Goal: Book appointment/travel/reservation

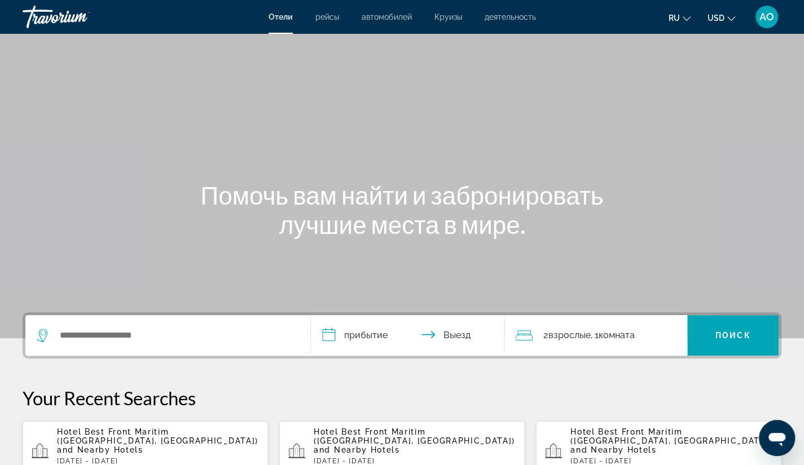
click at [491, 63] on div "Main content" at bounding box center [402, 169] width 804 height 338
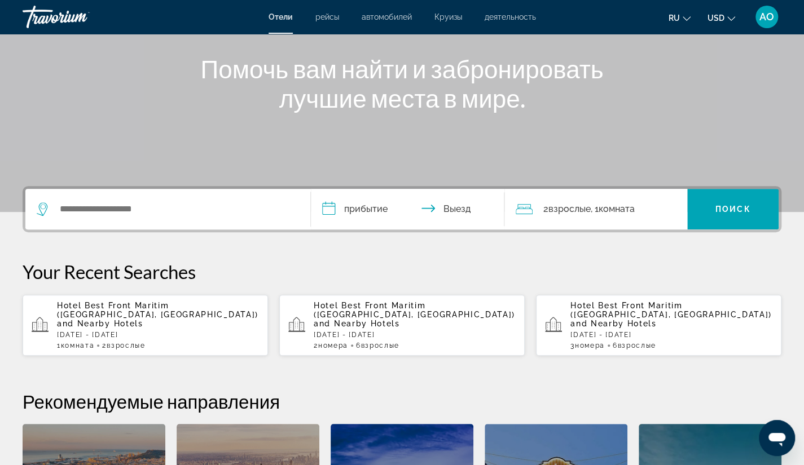
scroll to position [141, 0]
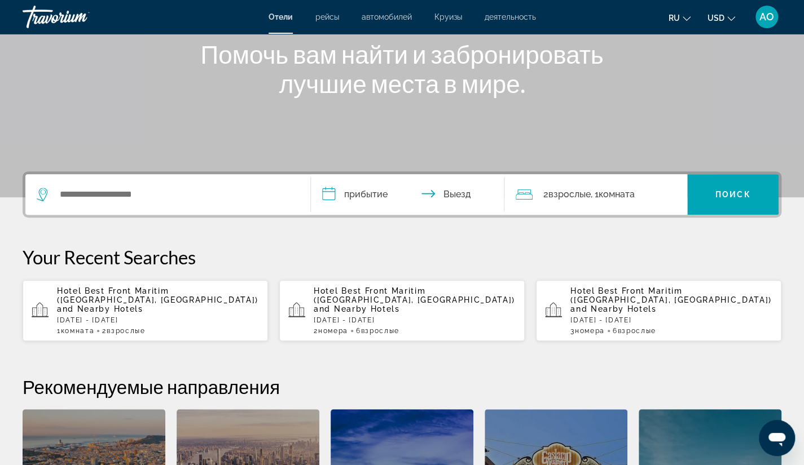
click at [361, 305] on span "and Nearby Hotels" at bounding box center [357, 309] width 86 height 9
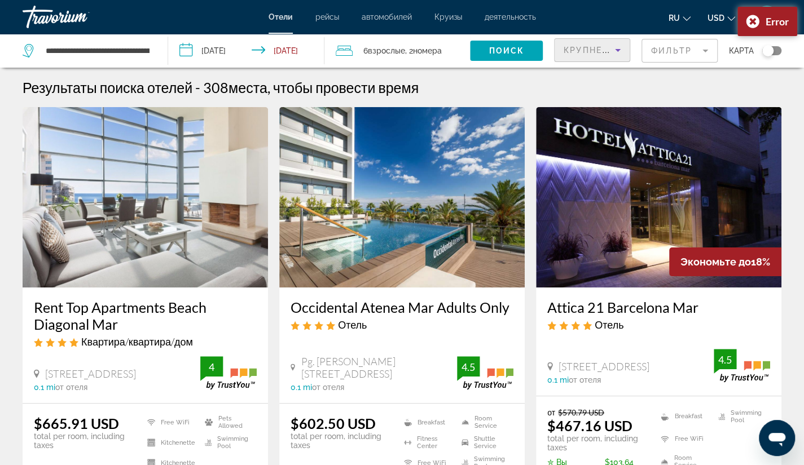
click at [592, 48] on span "Крупнейшие сбережения" at bounding box center [631, 50] width 137 height 9
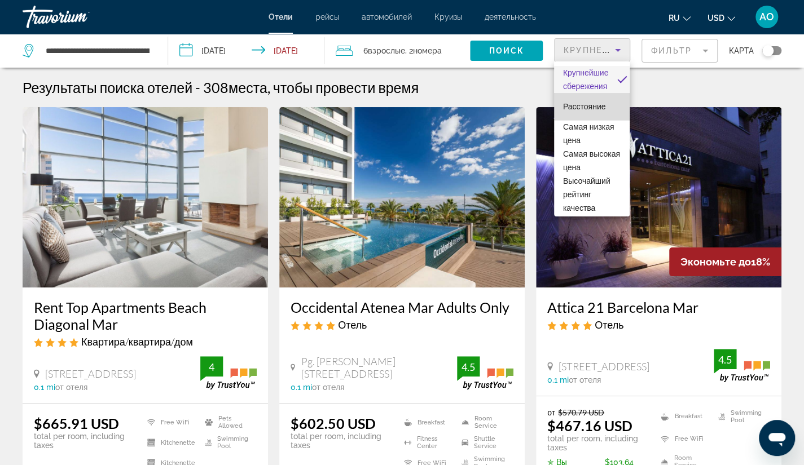
click at [595, 103] on span "Расстояние" at bounding box center [584, 106] width 43 height 9
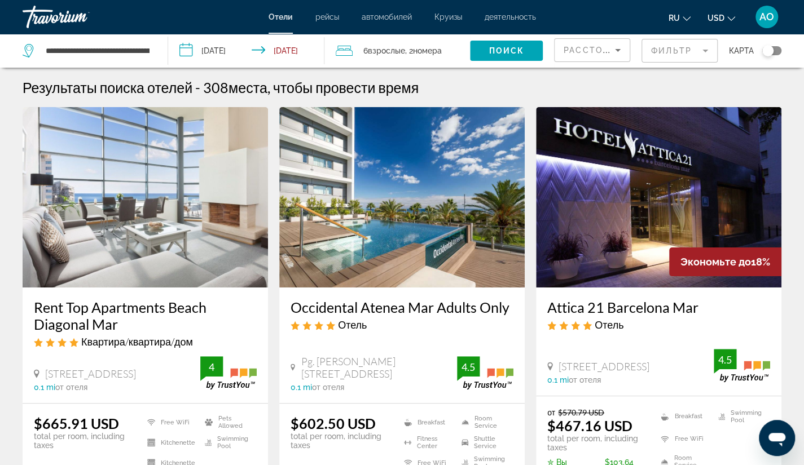
click at [664, 54] on mat-form-field "Фильтр" at bounding box center [679, 51] width 76 height 24
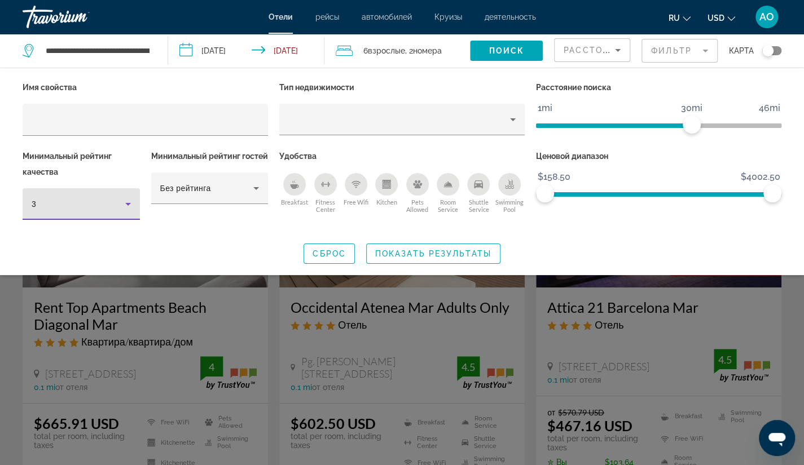
click at [129, 204] on icon "Hotel Filters" at bounding box center [128, 204] width 6 height 3
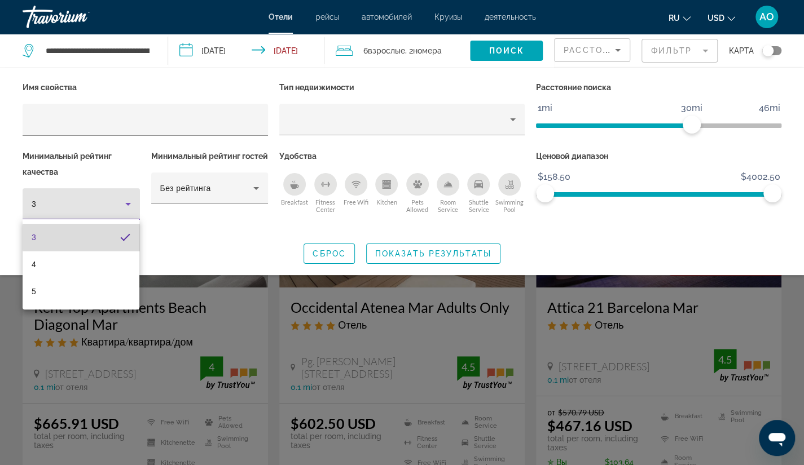
click at [91, 237] on mat-option "3" at bounding box center [81, 237] width 117 height 27
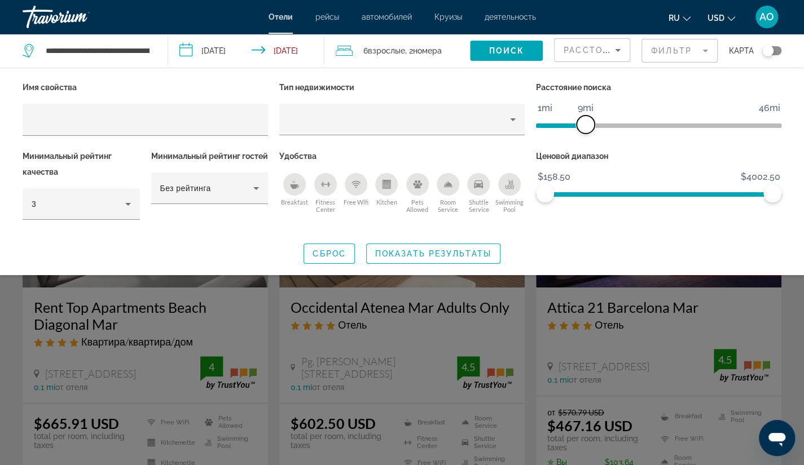
drag, startPoint x: 690, startPoint y: 121, endPoint x: 587, endPoint y: 128, distance: 104.0
click at [587, 128] on span "ngx-slider" at bounding box center [585, 125] width 18 height 18
drag, startPoint x: 769, startPoint y: 195, endPoint x: 590, endPoint y: 205, distance: 179.1
click at [590, 205] on div "Ценовой диапазон $158.50 $4002.50 $158.50 $924.00 $158.50 - $924.00" at bounding box center [658, 190] width 257 height 84
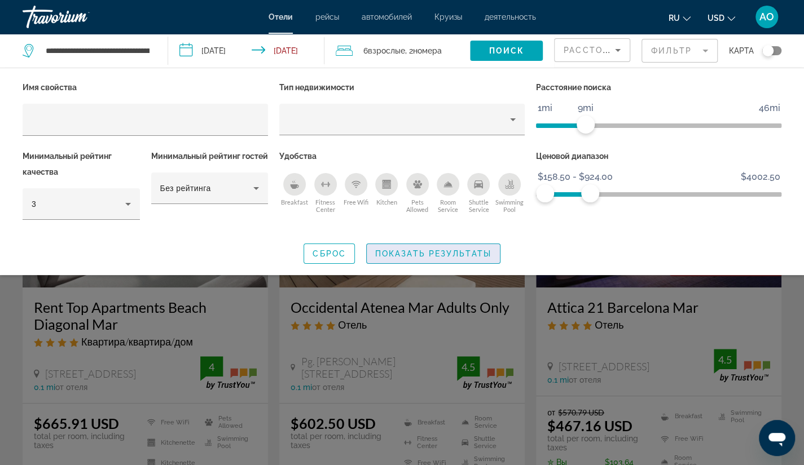
click at [394, 253] on span "Показать результаты" at bounding box center [433, 253] width 116 height 9
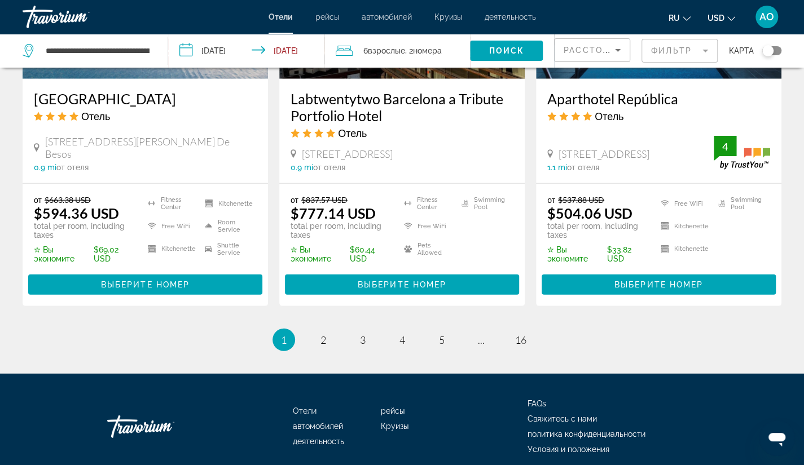
scroll to position [1551, 0]
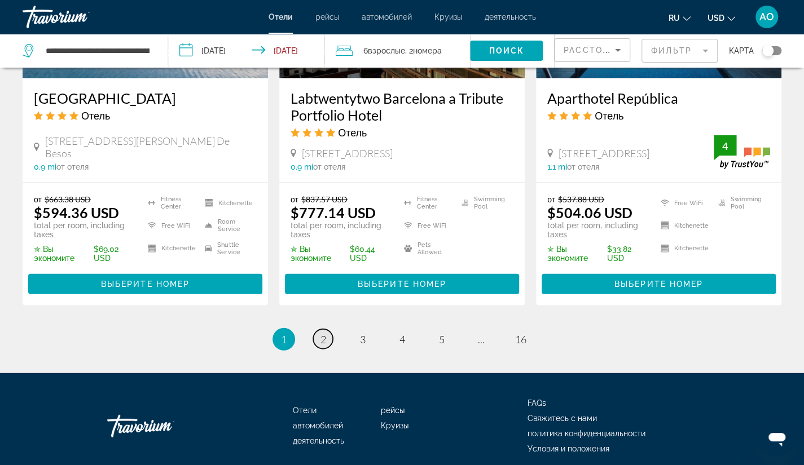
click at [324, 333] on span "2" at bounding box center [323, 339] width 6 height 12
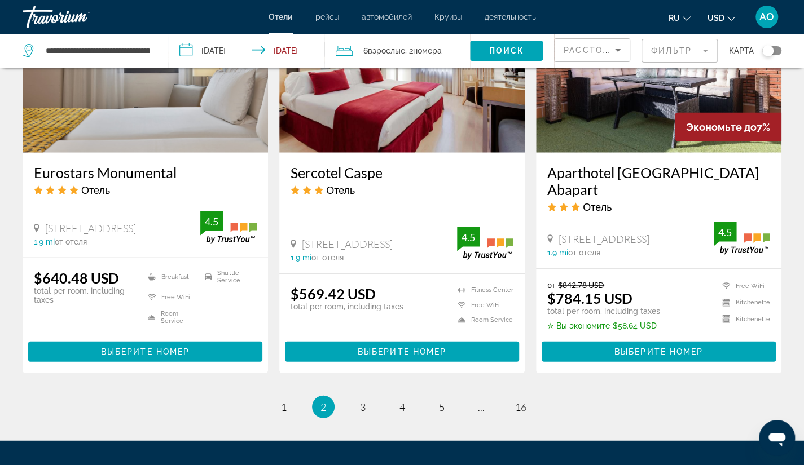
scroll to position [1415, 0]
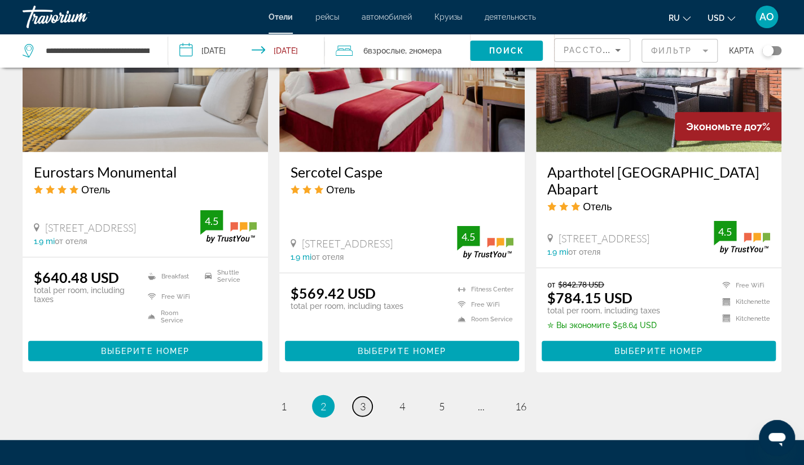
click at [365, 400] on span "3" at bounding box center [363, 406] width 6 height 12
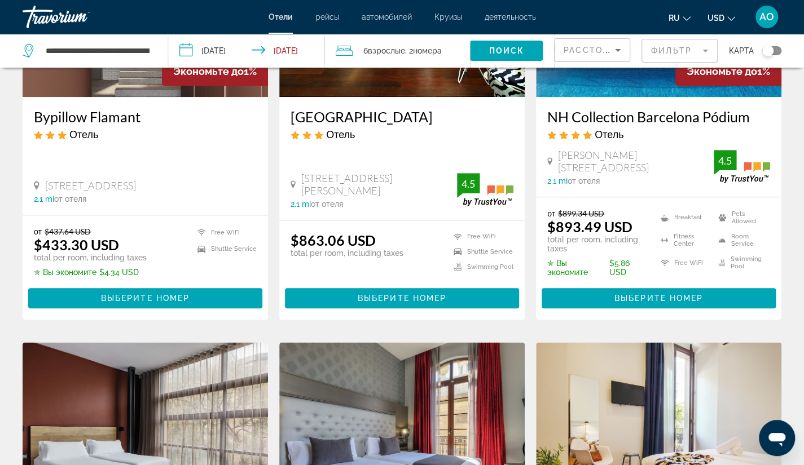
scroll to position [593, 0]
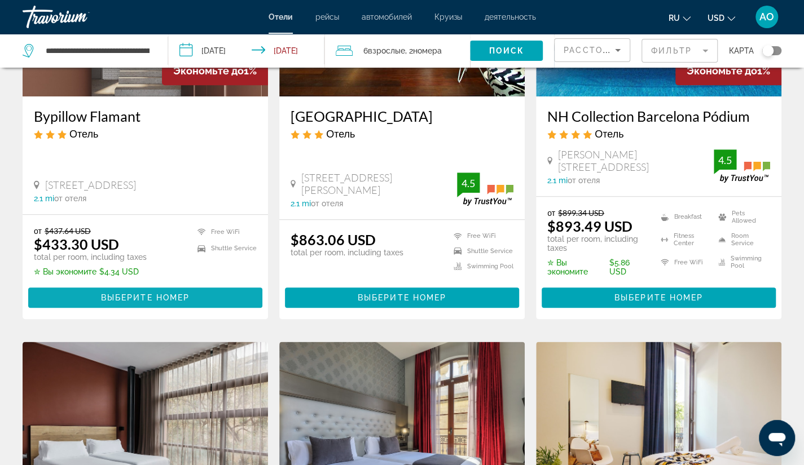
click at [141, 298] on span "Выберите номер" at bounding box center [145, 297] width 89 height 9
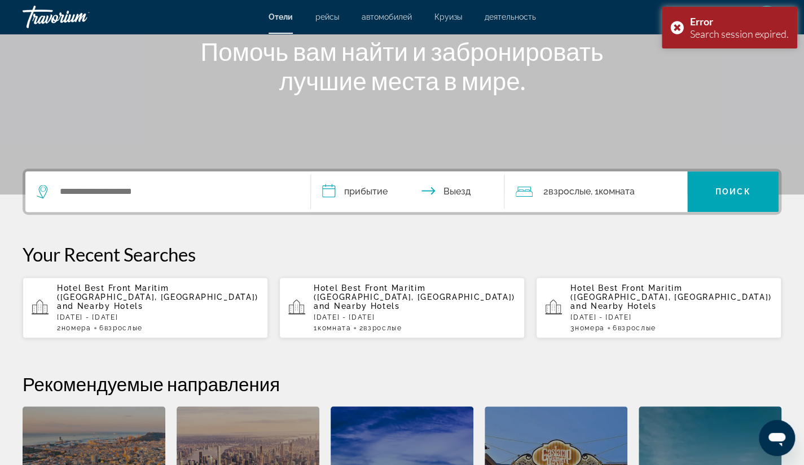
scroll to position [144, 0]
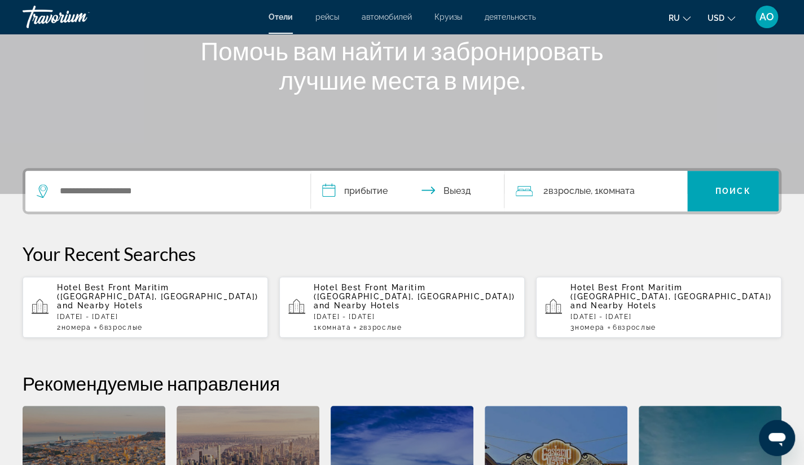
click at [125, 288] on span "Hotel Best Front Maritim ([GEOGRAPHIC_DATA], [GEOGRAPHIC_DATA])" at bounding box center [157, 292] width 201 height 18
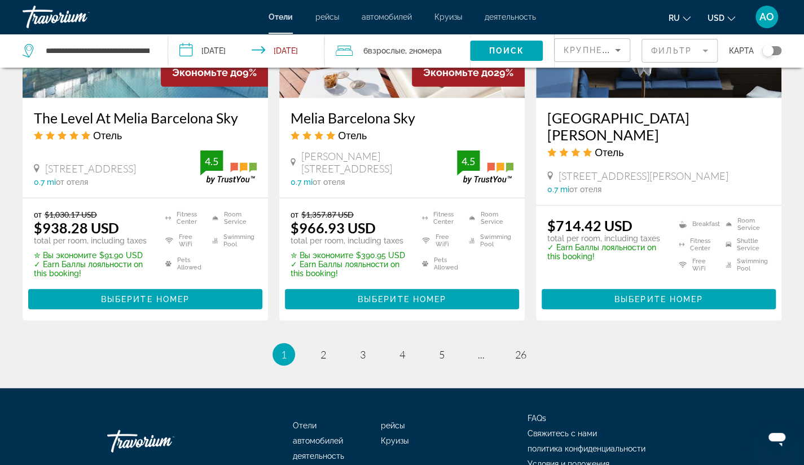
scroll to position [1561, 0]
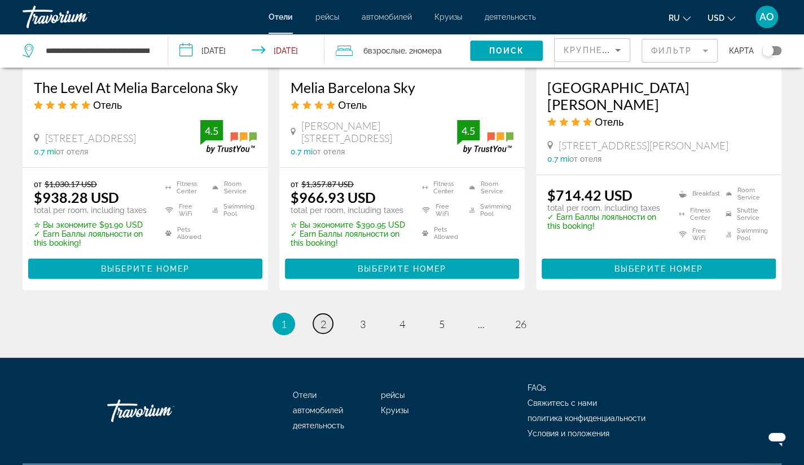
click at [320, 314] on link "page 2" at bounding box center [323, 324] width 20 height 20
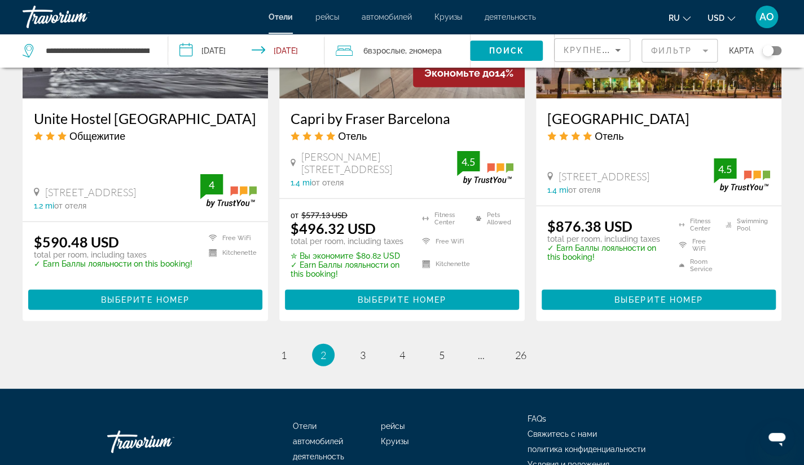
scroll to position [1476, 0]
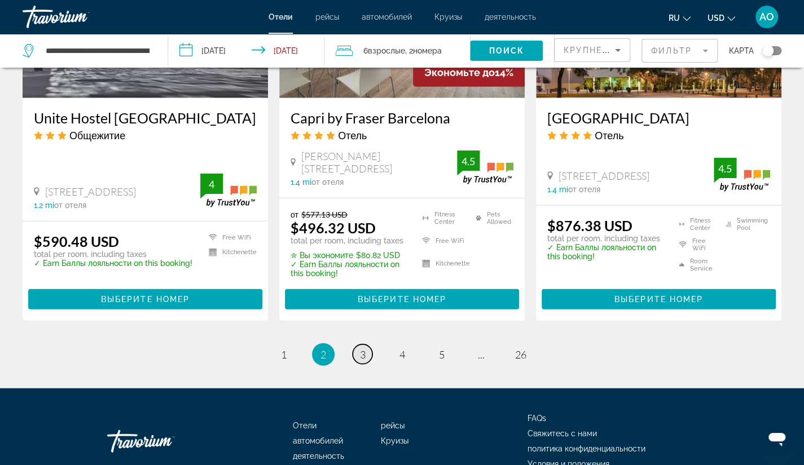
click at [362, 355] on span "3" at bounding box center [363, 355] width 6 height 12
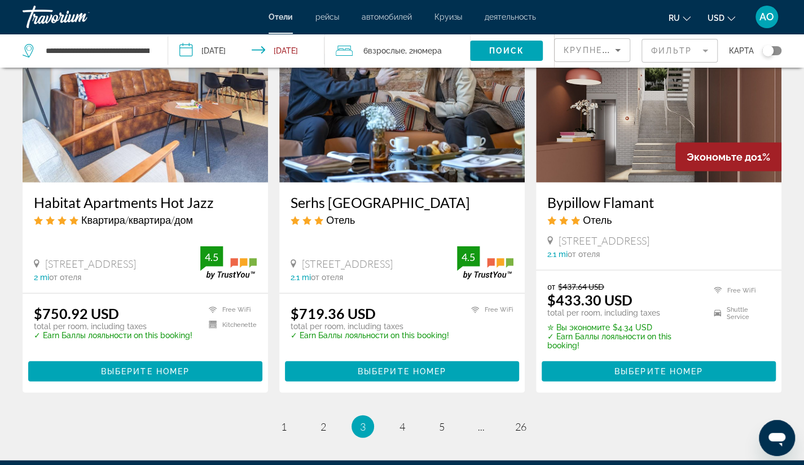
scroll to position [1407, 0]
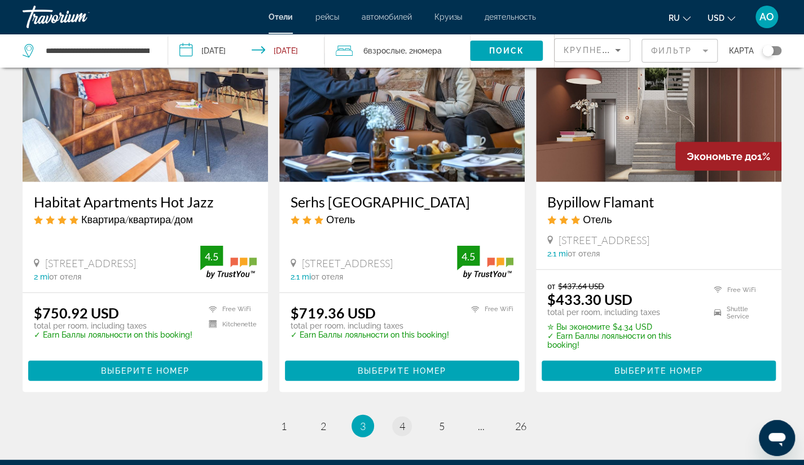
drag, startPoint x: 480, startPoint y: 403, endPoint x: 404, endPoint y: 398, distance: 76.4
click at [404, 415] on ul "3 / 26 page 1 page 2 You're on page 3 page 4 page 5 page ... page 26" at bounding box center [402, 426] width 759 height 23
click at [404, 420] on span "4" at bounding box center [402, 426] width 6 height 12
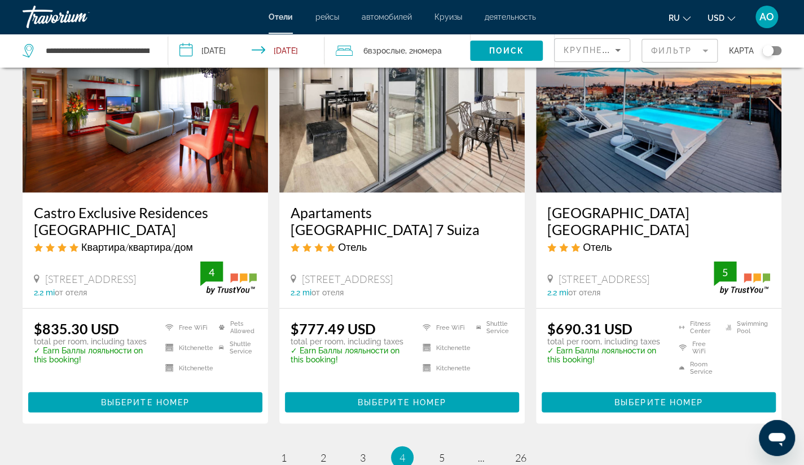
scroll to position [1401, 0]
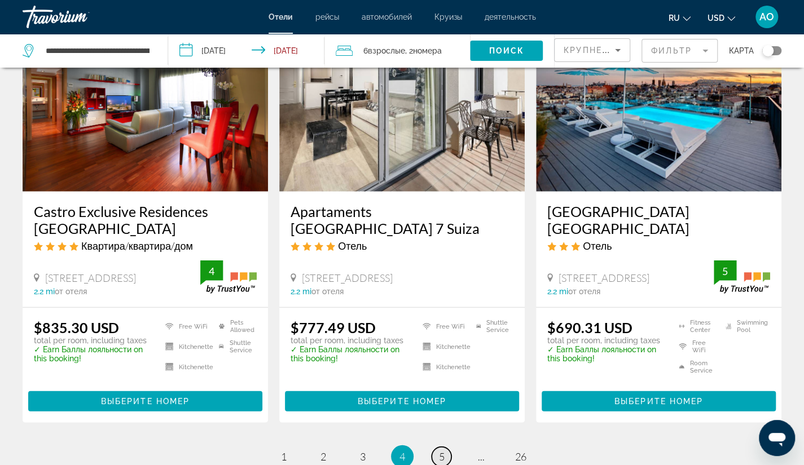
click at [438, 455] on link "page 5" at bounding box center [441, 457] width 20 height 20
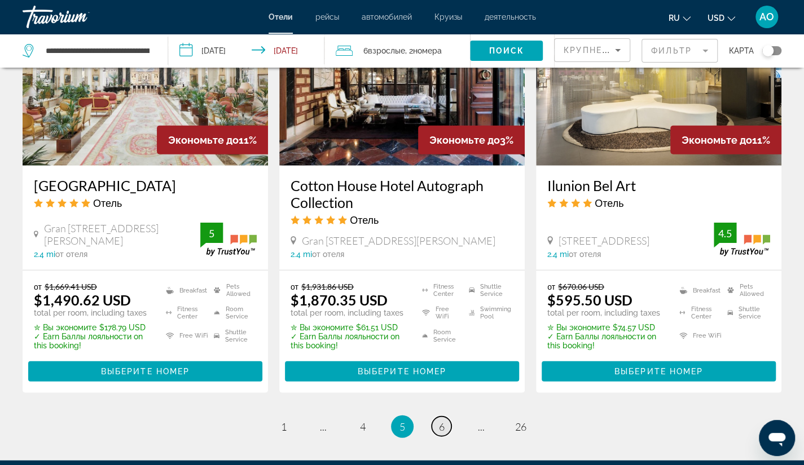
scroll to position [1450, 0]
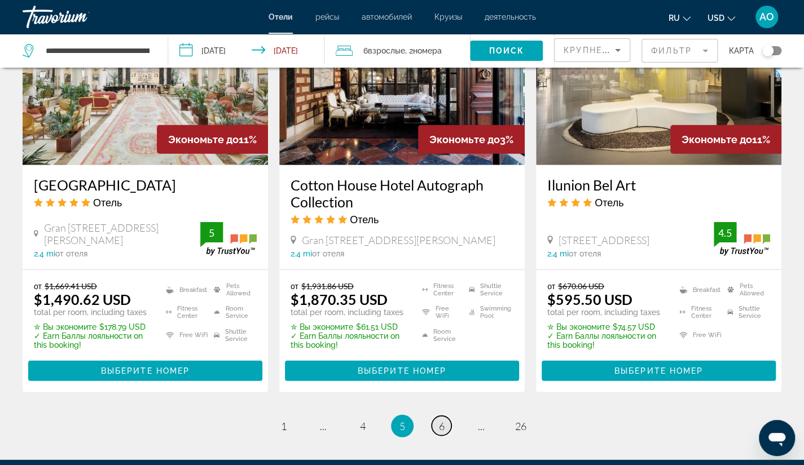
click at [448, 416] on link "page 6" at bounding box center [441, 426] width 20 height 20
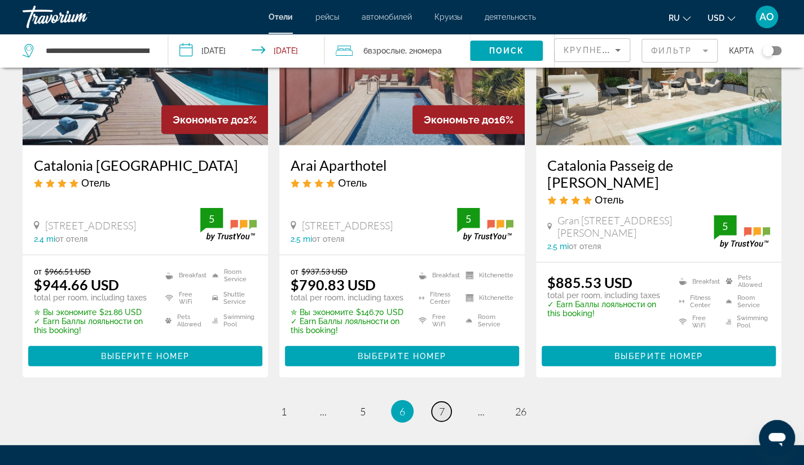
scroll to position [1437, 0]
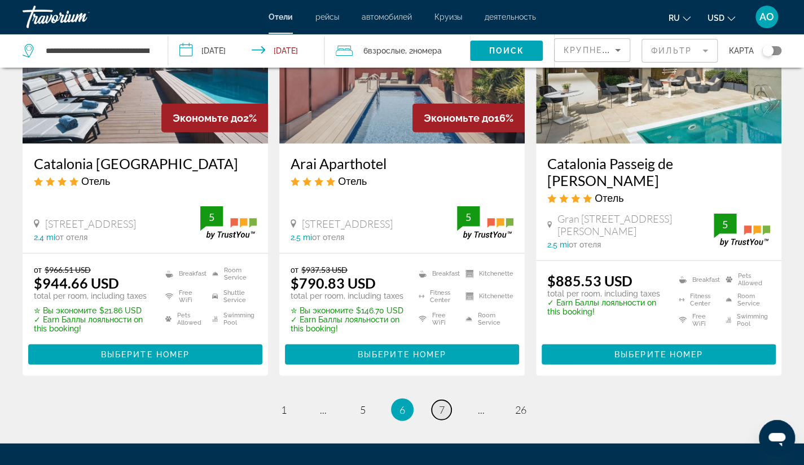
click at [439, 404] on span "7" at bounding box center [442, 410] width 6 height 12
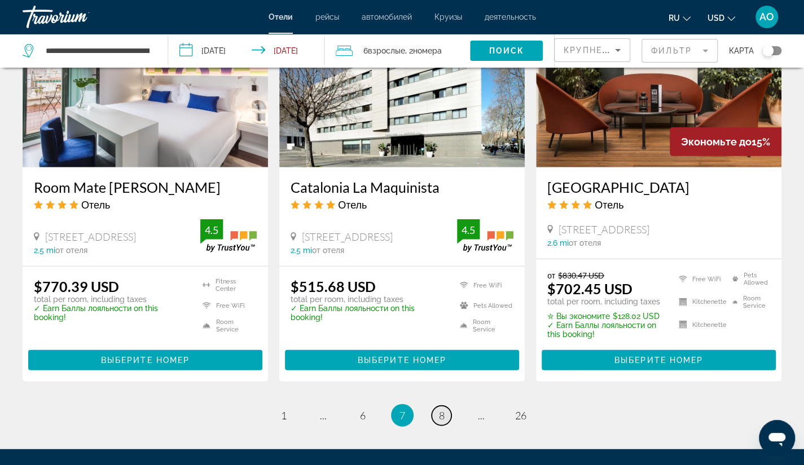
scroll to position [1418, 0]
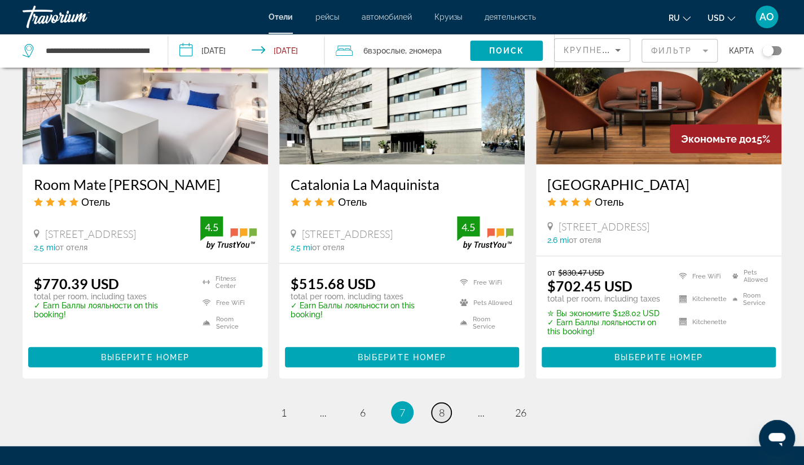
click at [439, 407] on span "8" at bounding box center [442, 413] width 6 height 12
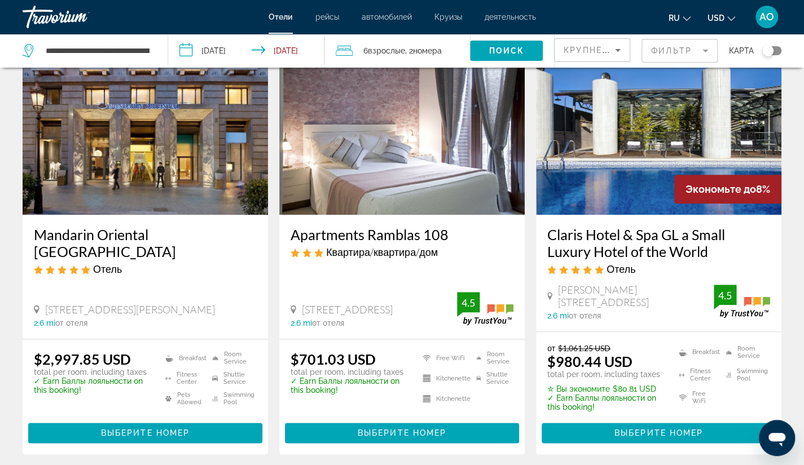
scroll to position [519, 0]
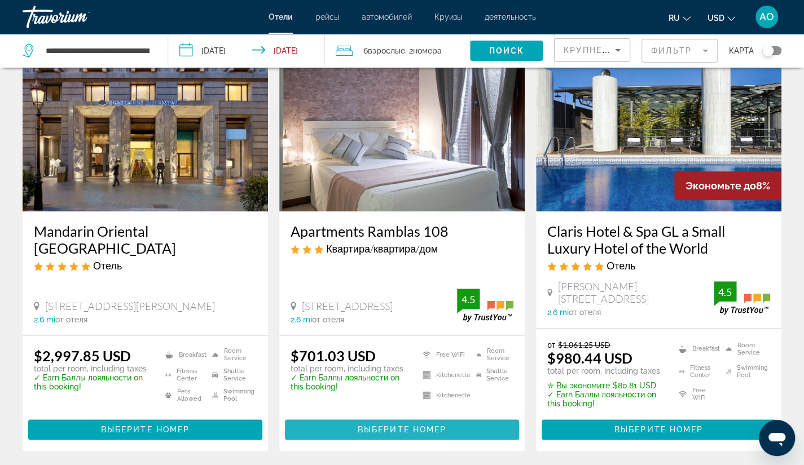
click at [417, 425] on span "Выберите номер" at bounding box center [402, 429] width 89 height 9
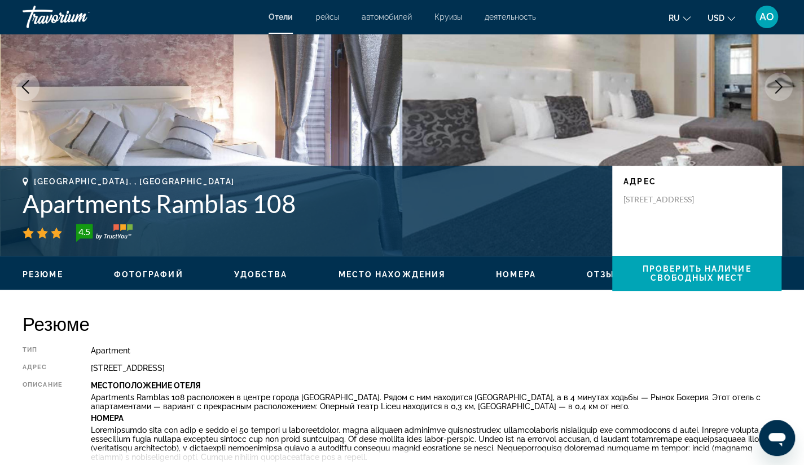
scroll to position [113, 0]
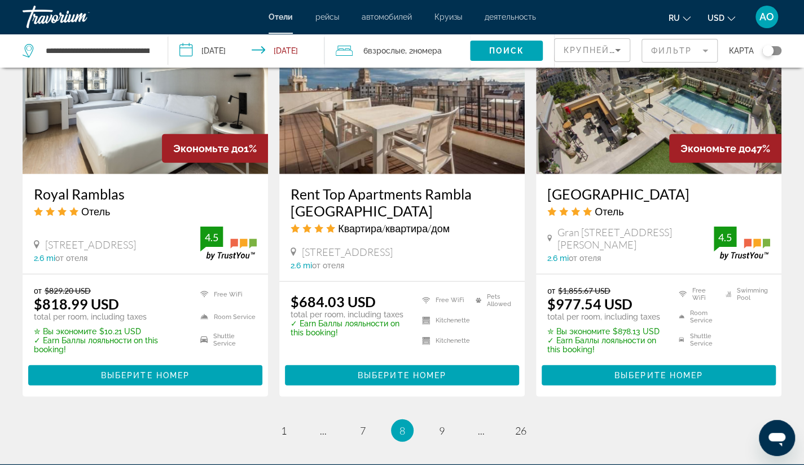
scroll to position [1468, 0]
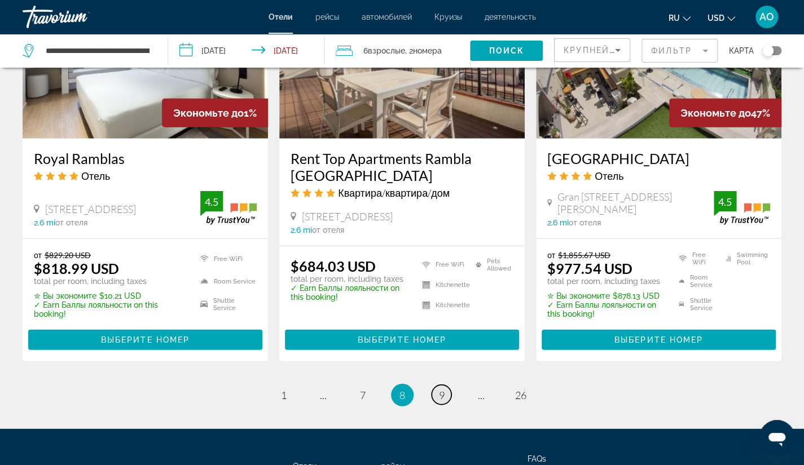
click at [436, 385] on link "page 9" at bounding box center [441, 395] width 20 height 20
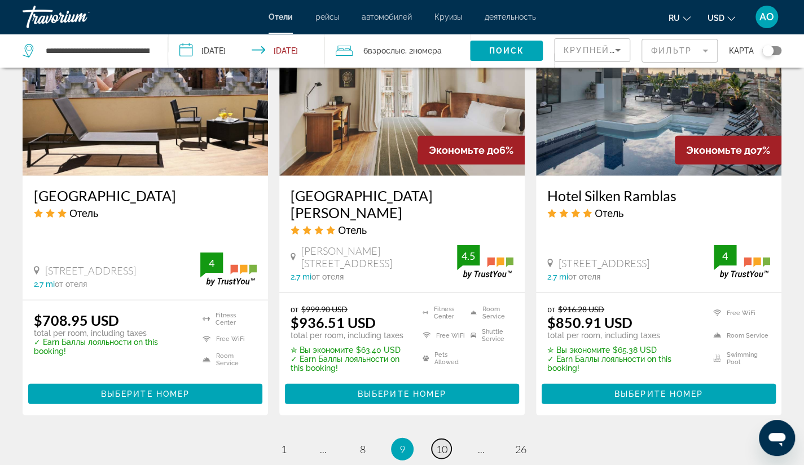
scroll to position [1451, 0]
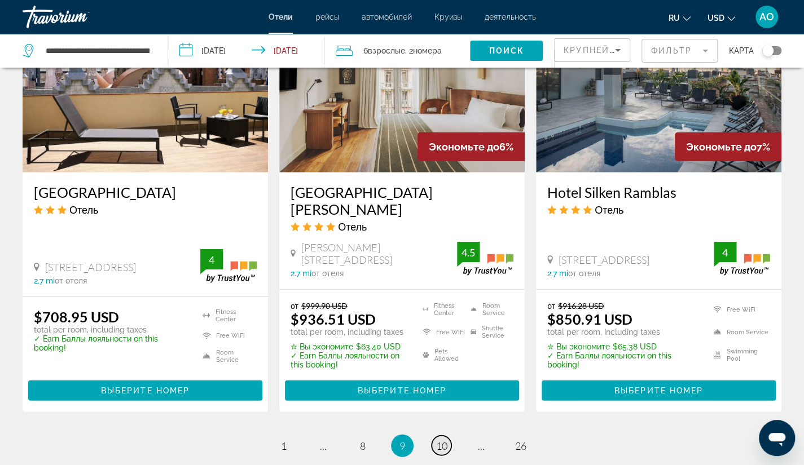
click at [443, 440] on span "10" at bounding box center [441, 446] width 11 height 12
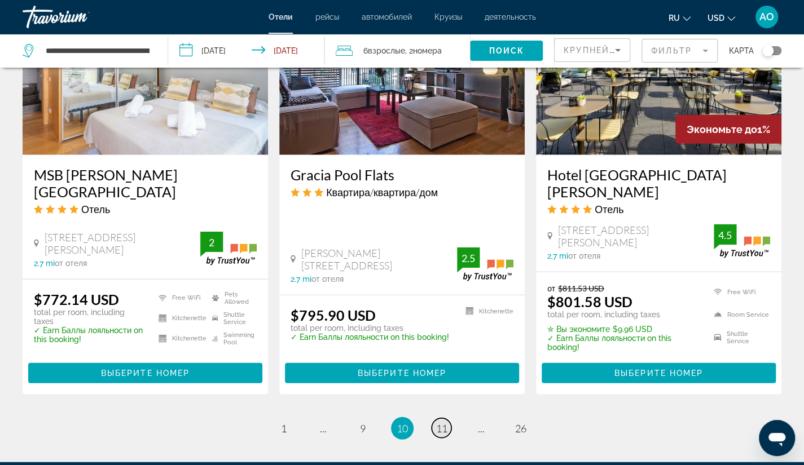
scroll to position [1439, 0]
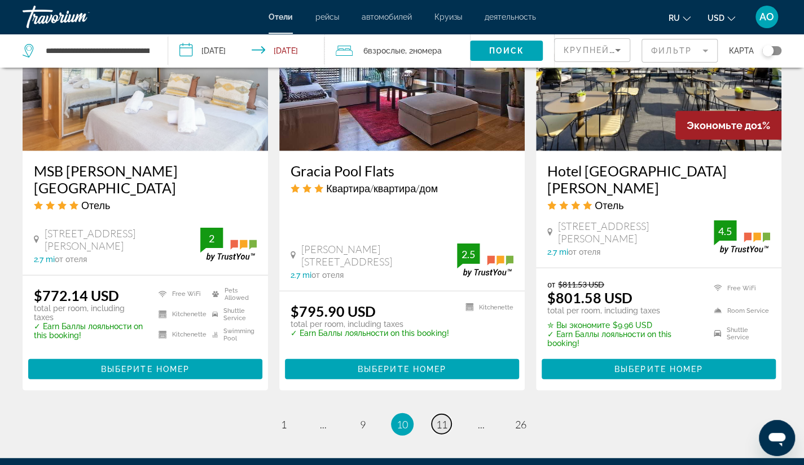
click at [443, 419] on span "11" at bounding box center [441, 425] width 11 height 12
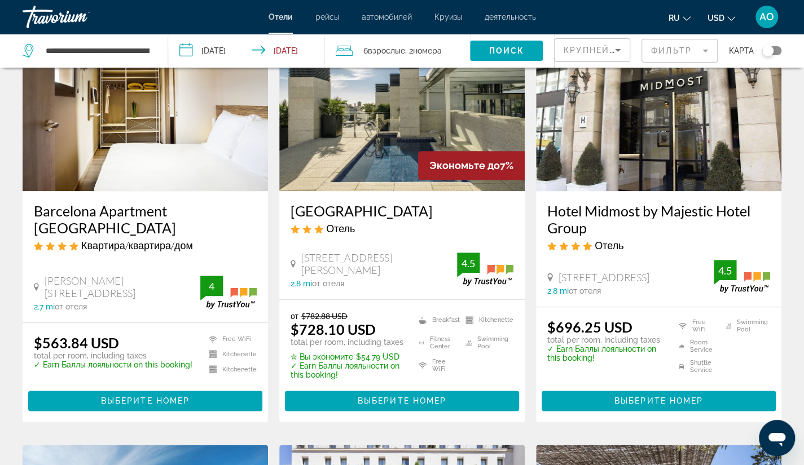
click at [443, 397] on span "Выберите номер" at bounding box center [402, 401] width 89 height 9
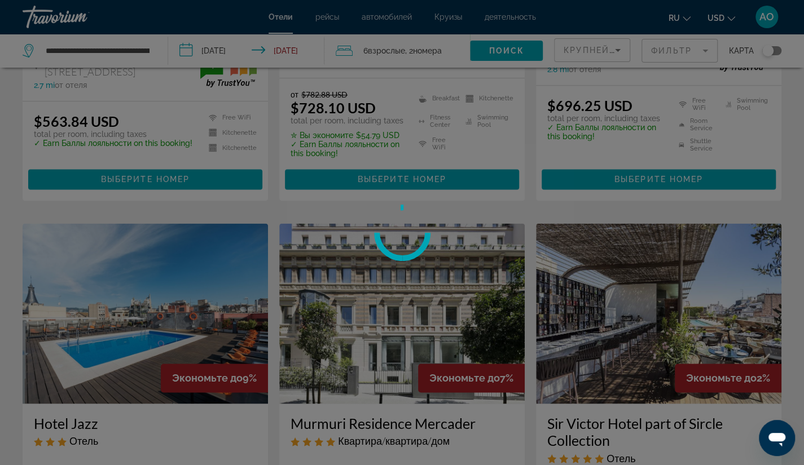
scroll to position [760, 0]
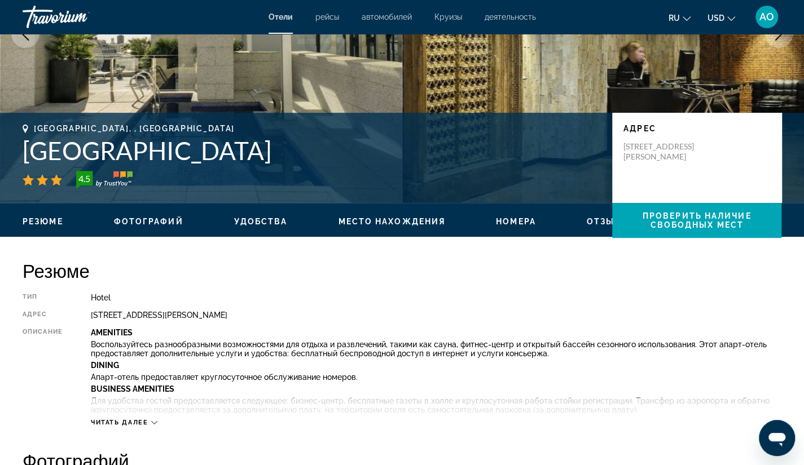
scroll to position [170, 0]
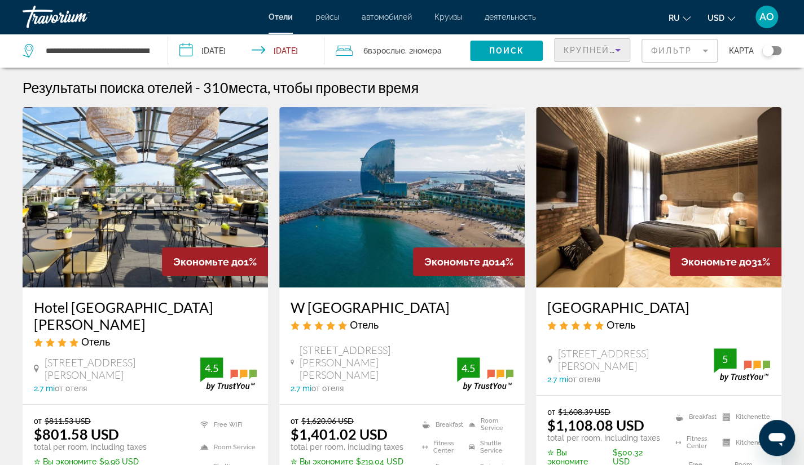
click at [584, 53] on span "Крупнейшие сбережения" at bounding box center [631, 50] width 137 height 9
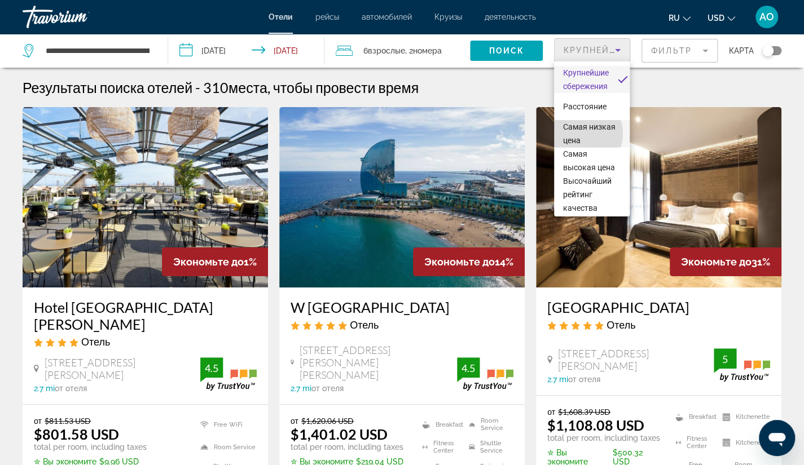
click at [578, 134] on span "Самая низкая цена" at bounding box center [592, 133] width 58 height 27
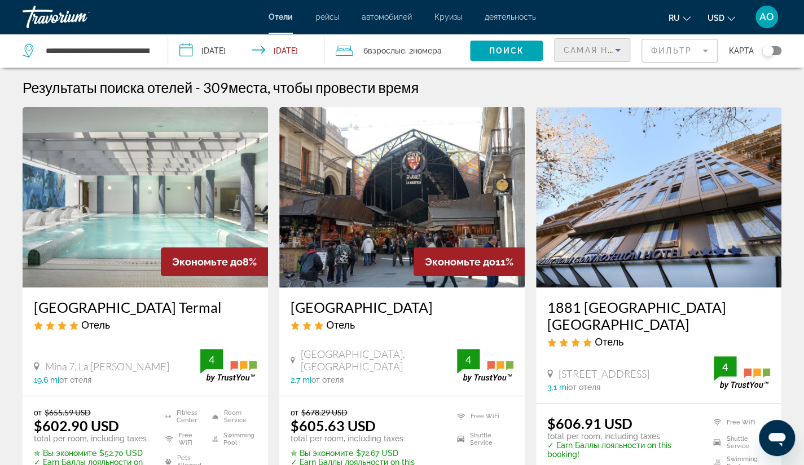
click at [595, 48] on span "Самая низкая цена" at bounding box center [615, 50] width 105 height 9
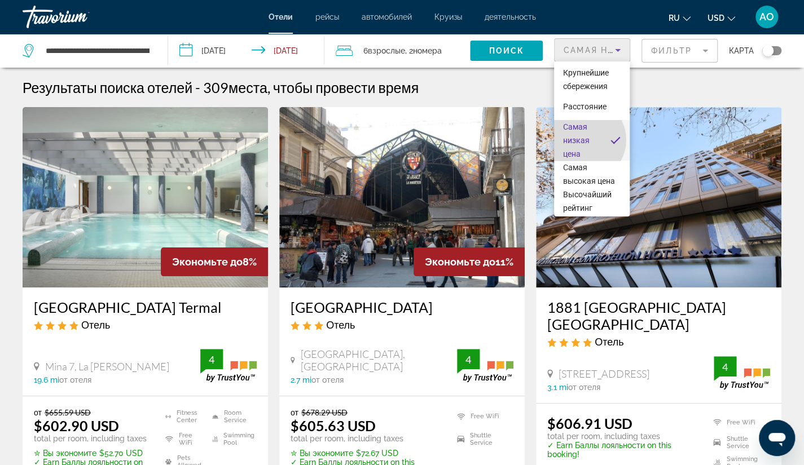
click at [583, 140] on span "Самая низкая цена" at bounding box center [576, 140] width 27 height 36
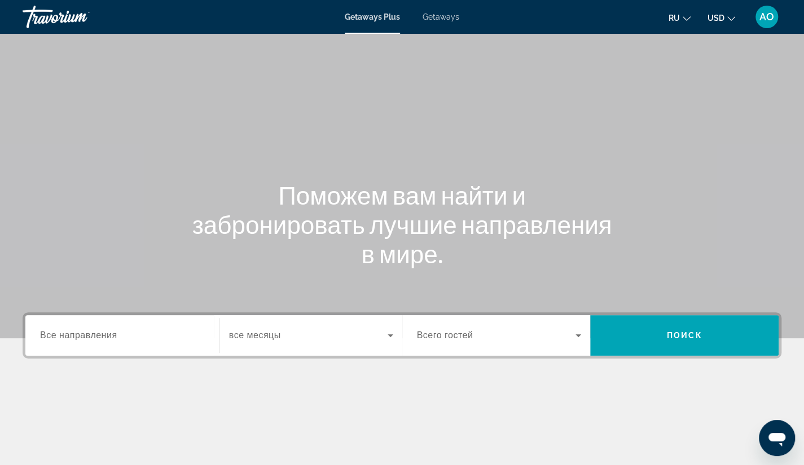
click at [89, 340] on span "Все направления" at bounding box center [78, 336] width 77 height 10
click at [89, 340] on input "Destination Все направления" at bounding box center [122, 336] width 165 height 14
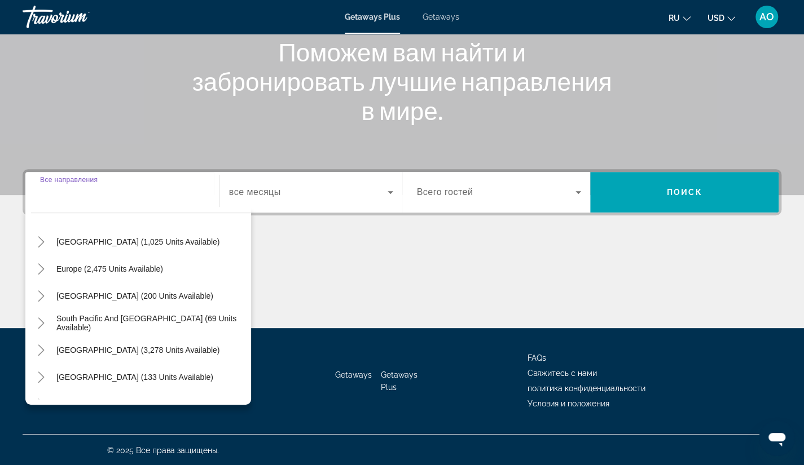
scroll to position [105, 0]
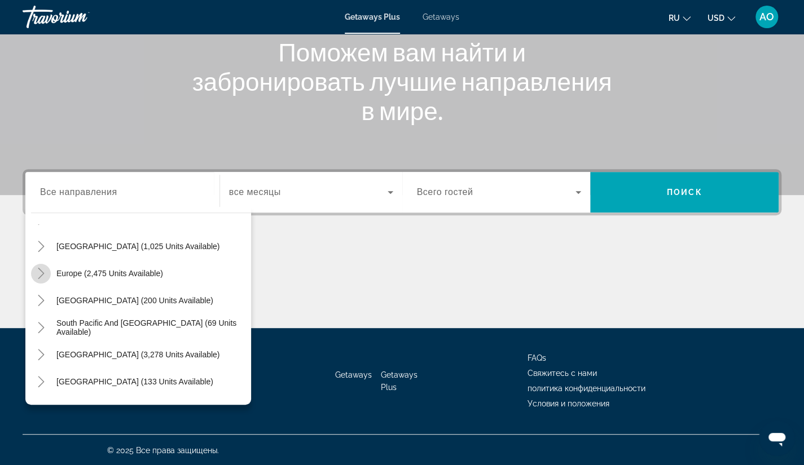
click at [41, 272] on icon "Toggle Europe (2,475 units available)" at bounding box center [41, 273] width 11 height 11
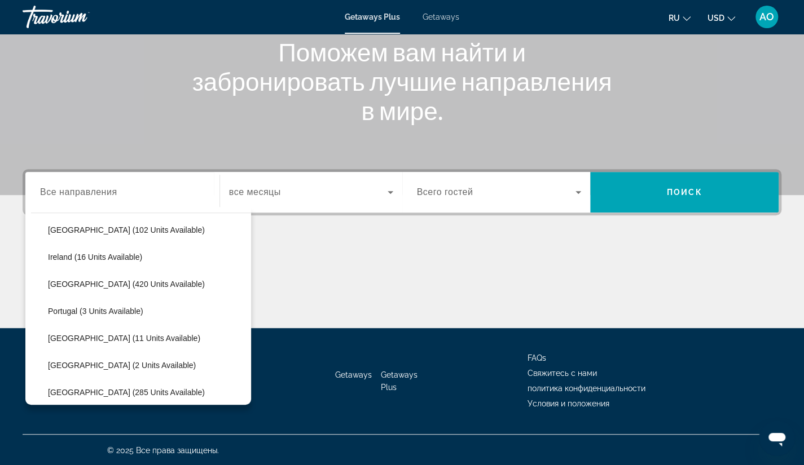
scroll to position [393, 0]
click at [52, 283] on span "Italy (420 units available)" at bounding box center [126, 284] width 157 height 9
type input "**********"
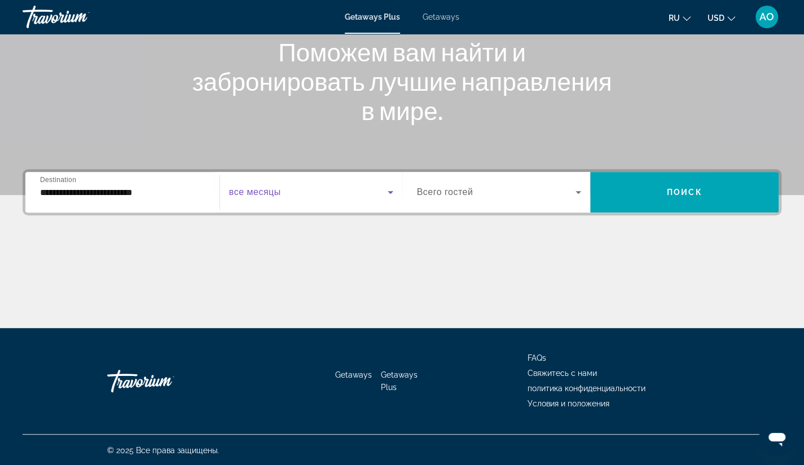
click at [387, 191] on icon "Search widget" at bounding box center [391, 193] width 14 height 14
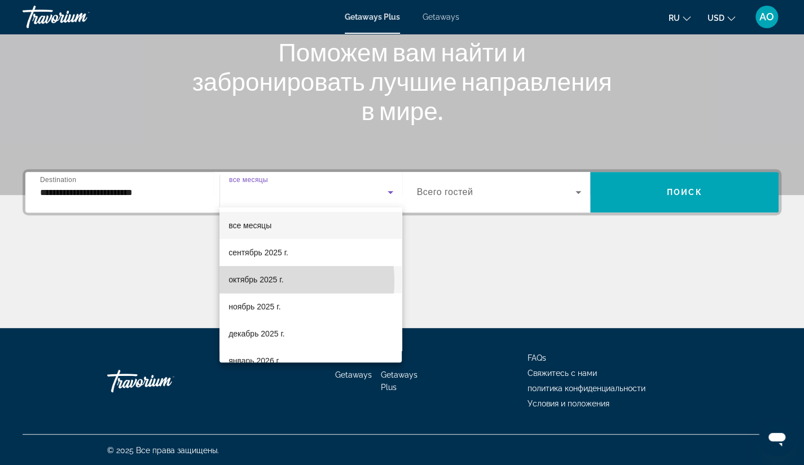
click at [268, 281] on span "октябрь 2025 г." at bounding box center [255, 280] width 55 height 14
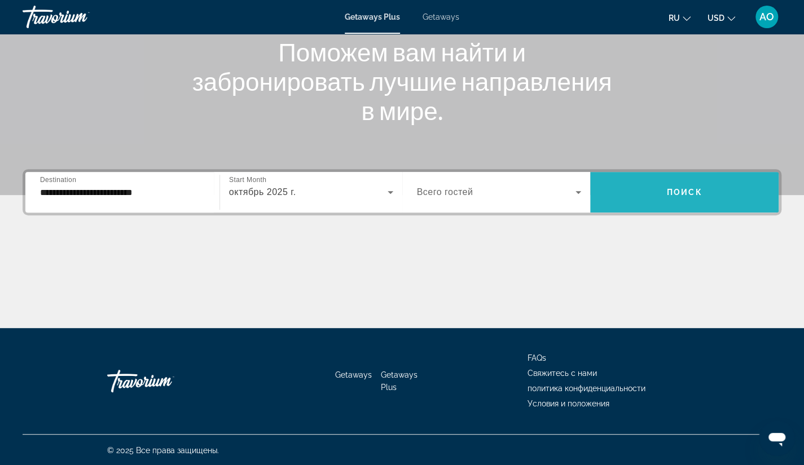
click at [677, 188] on span "Поиск" at bounding box center [685, 192] width 36 height 9
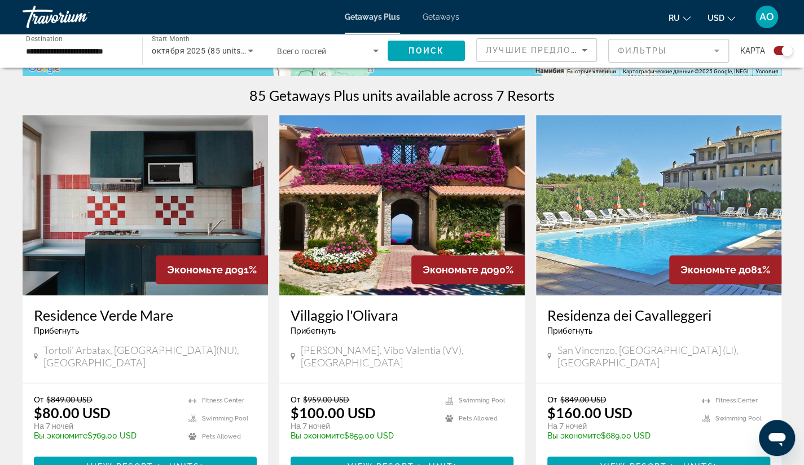
scroll to position [348, 0]
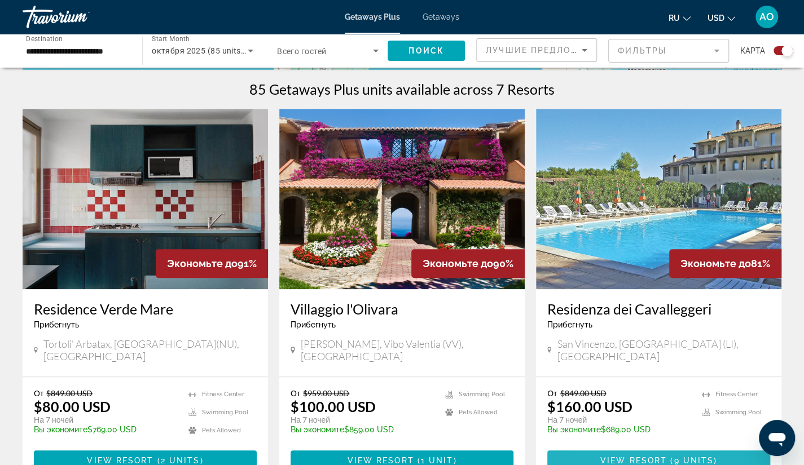
click at [675, 456] on span "9 units" at bounding box center [693, 460] width 40 height 9
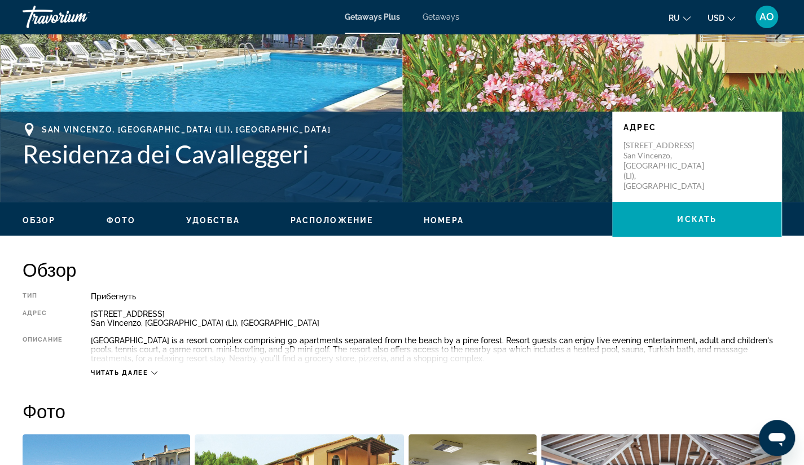
scroll to position [169, 0]
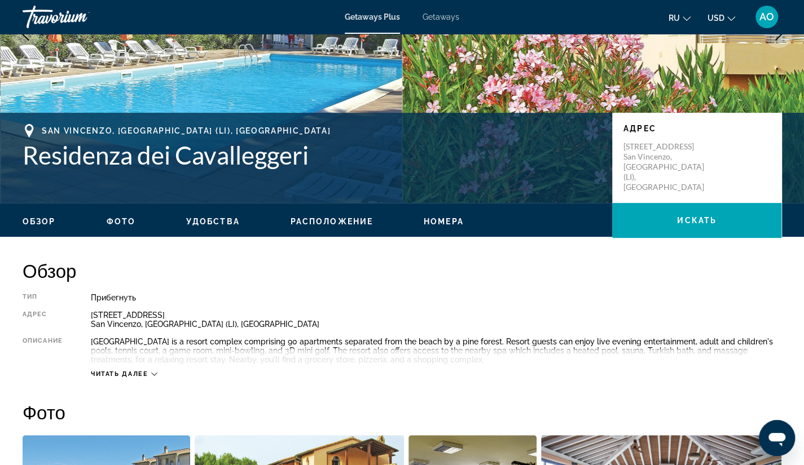
click at [290, 340] on div "Residenza dei Cavalleggeri is a resort complex comprising 90 apartments separat…" at bounding box center [436, 350] width 690 height 27
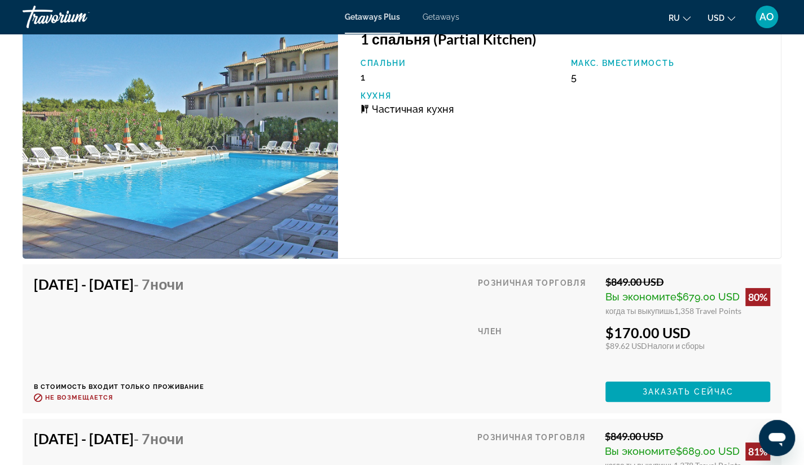
scroll to position [2314, 0]
click at [399, 294] on div "Oct 4, 2025 - Oct 11, 2025 - 7 ночи В стоимость входит только проживание Возвра…" at bounding box center [402, 339] width 736 height 126
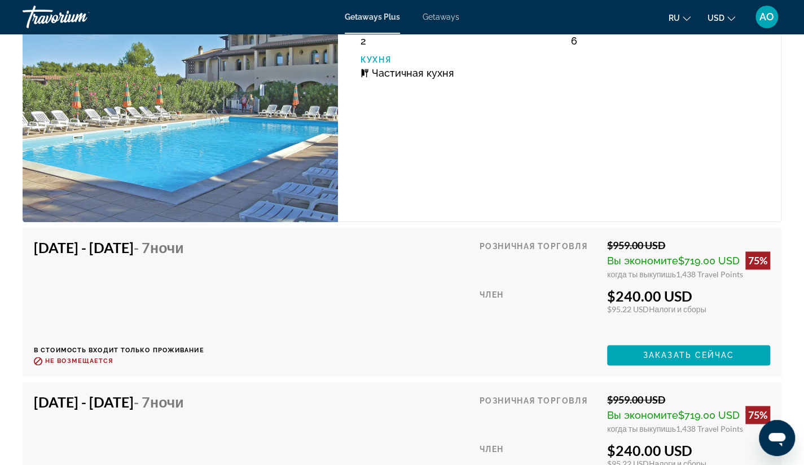
scroll to position [3086, 0]
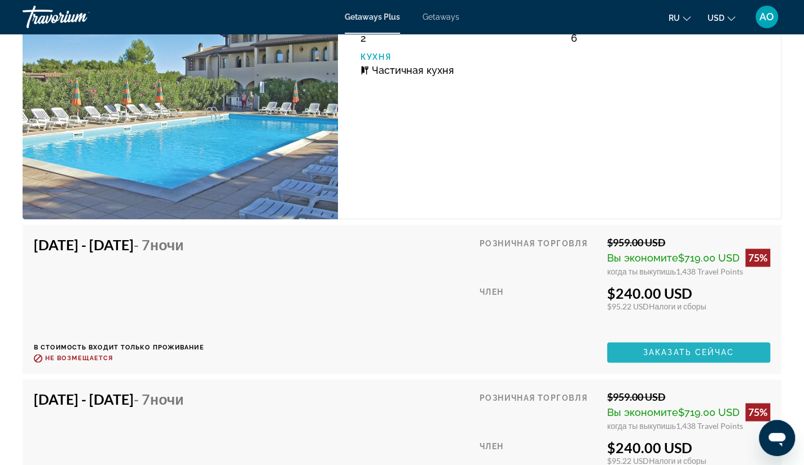
click at [661, 350] on span "Заказать сейчас" at bounding box center [688, 352] width 91 height 9
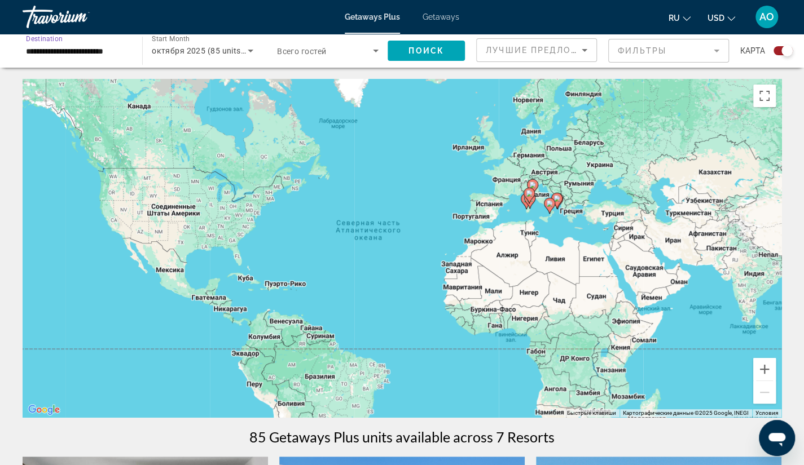
click at [42, 51] on input "**********" at bounding box center [77, 52] width 102 height 14
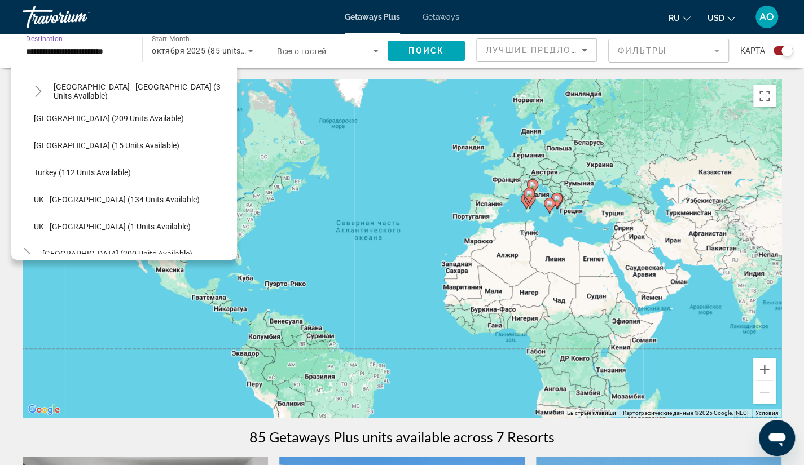
scroll to position [578, 0]
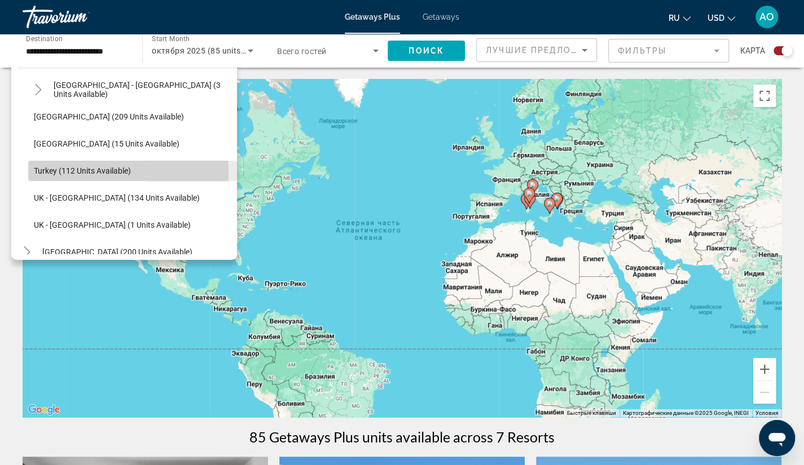
click at [45, 173] on span "Turkey (112 units available)" at bounding box center [82, 170] width 97 height 9
type input "**********"
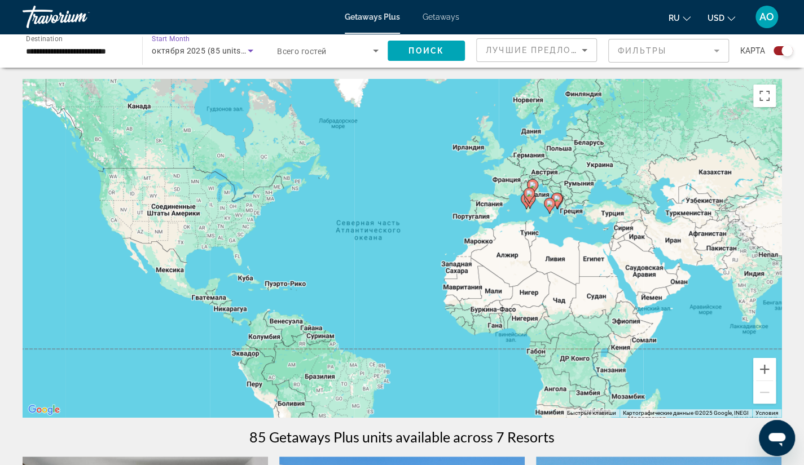
click at [250, 52] on icon "Search widget" at bounding box center [251, 51] width 6 height 3
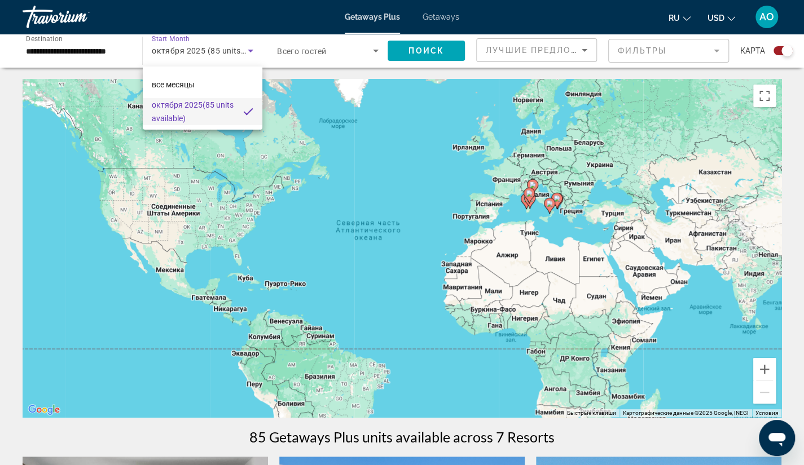
scroll to position [33, 0]
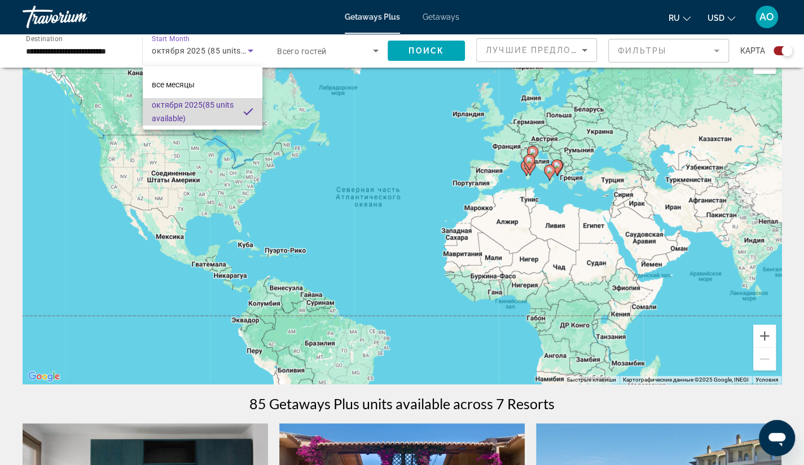
click at [195, 112] on span "октября 2025 (85 units available)" at bounding box center [193, 111] width 82 height 27
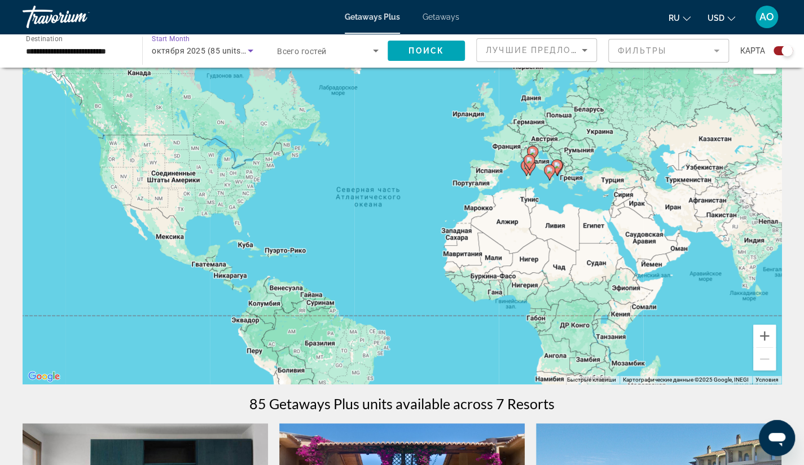
click at [252, 50] on icon "Search widget" at bounding box center [251, 51] width 6 height 3
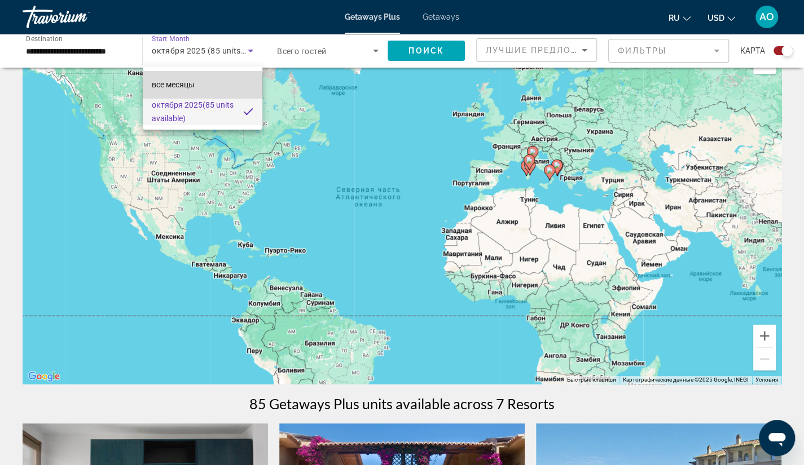
click at [187, 85] on span "все месяцы" at bounding box center [173, 84] width 43 height 9
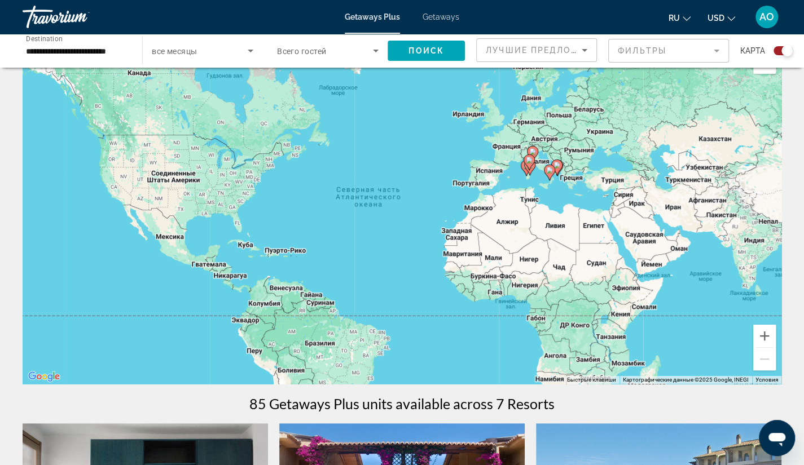
click at [192, 47] on span "все месяцы" at bounding box center [174, 51] width 45 height 9
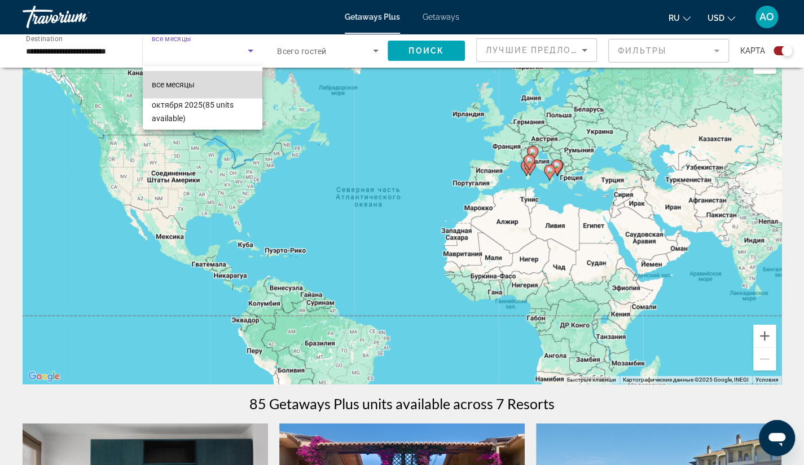
click at [175, 86] on span "все месяцы" at bounding box center [173, 84] width 43 height 9
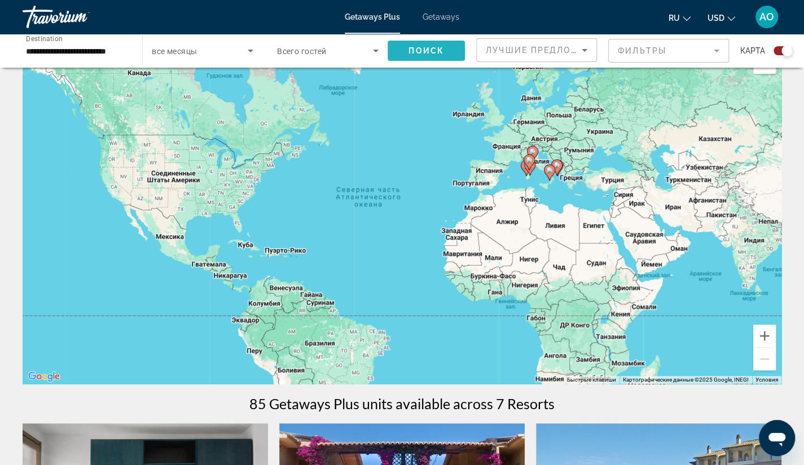
click at [422, 54] on span "Поиск" at bounding box center [426, 50] width 36 height 9
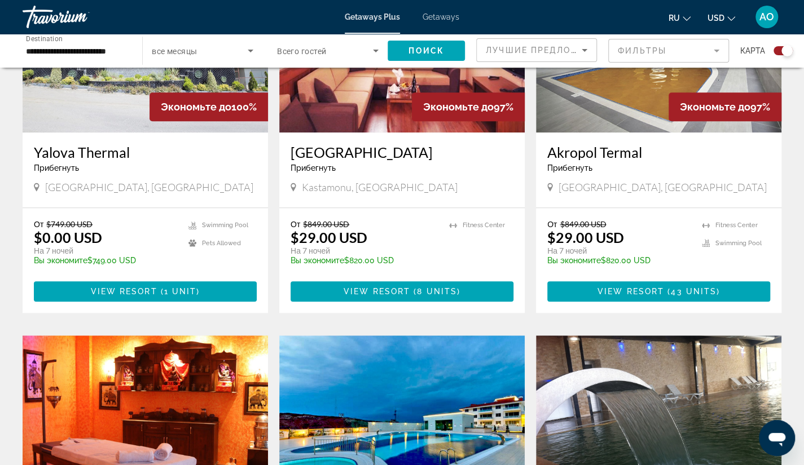
scroll to position [505, 0]
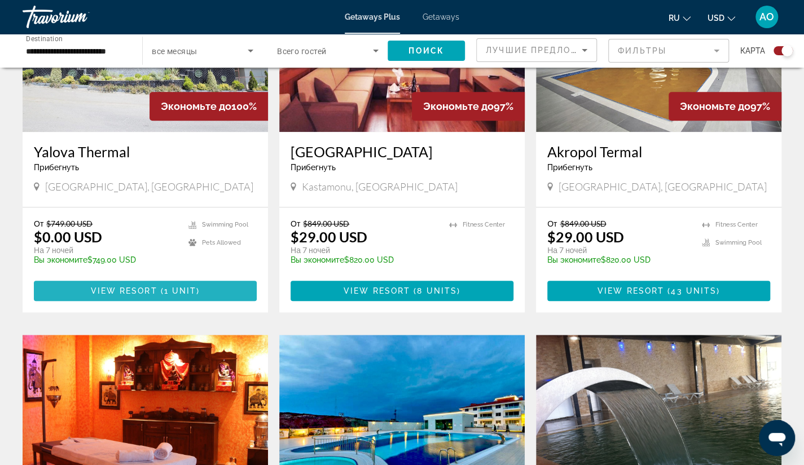
click at [118, 292] on span "View Resort" at bounding box center [123, 291] width 67 height 9
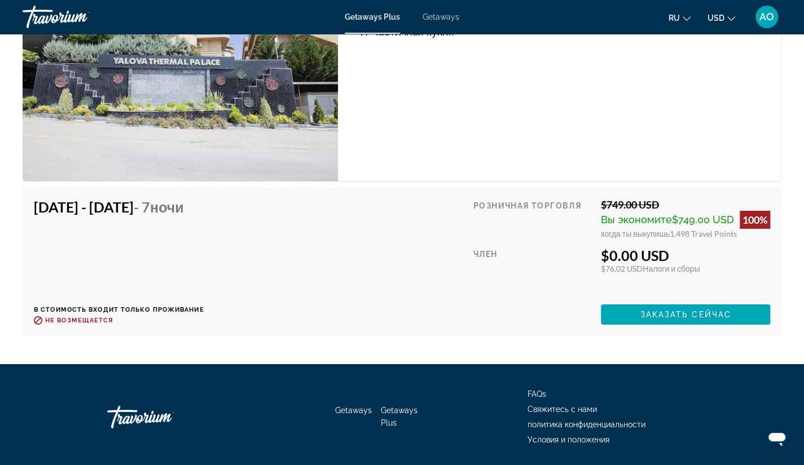
scroll to position [2032, 0]
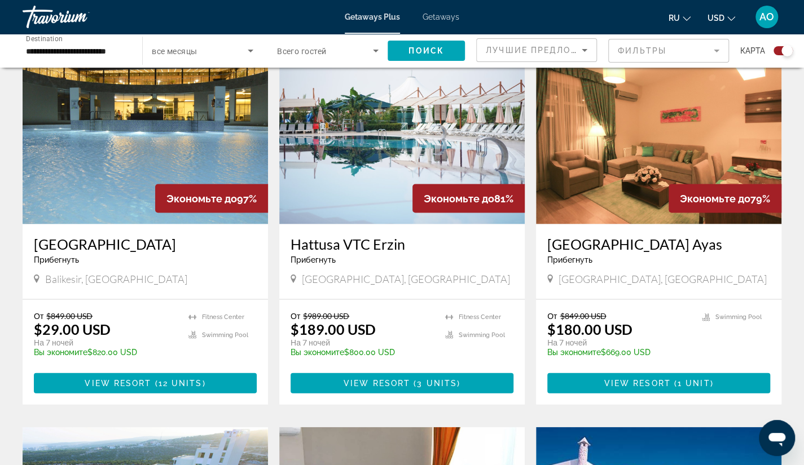
scroll to position [1198, 0]
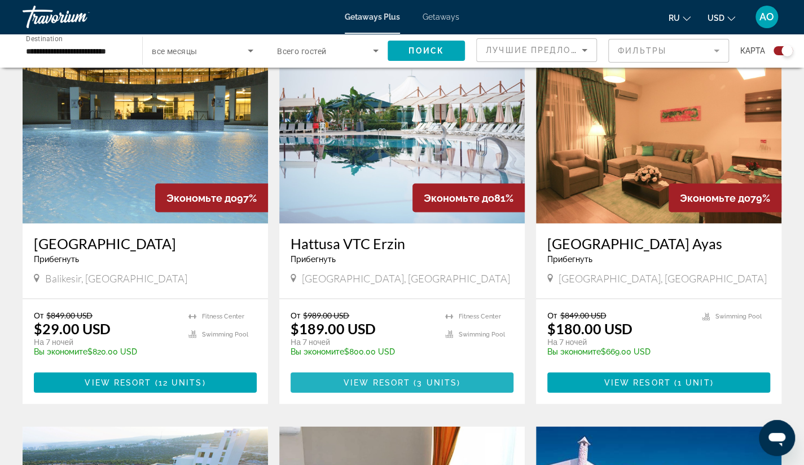
click at [388, 378] on span "View Resort" at bounding box center [377, 382] width 67 height 9
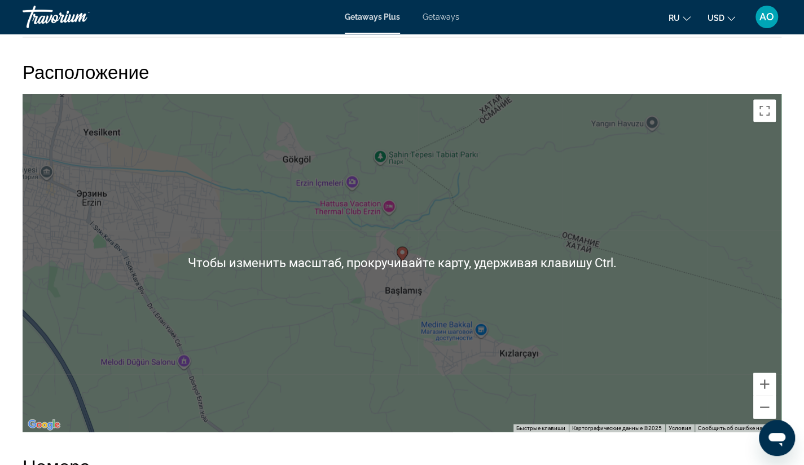
scroll to position [1291, 0]
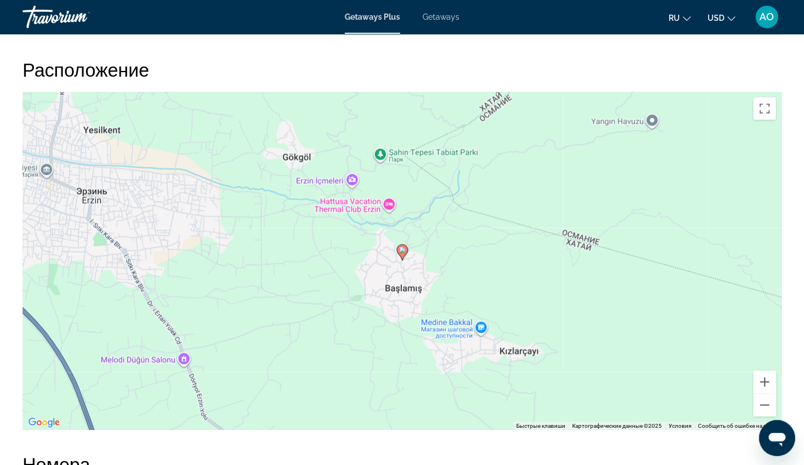
click at [622, 222] on div "Чтобы активировать перетаскивание с помощью клавиатуры, нажмите Alt + Ввод. Пос…" at bounding box center [402, 261] width 759 height 338
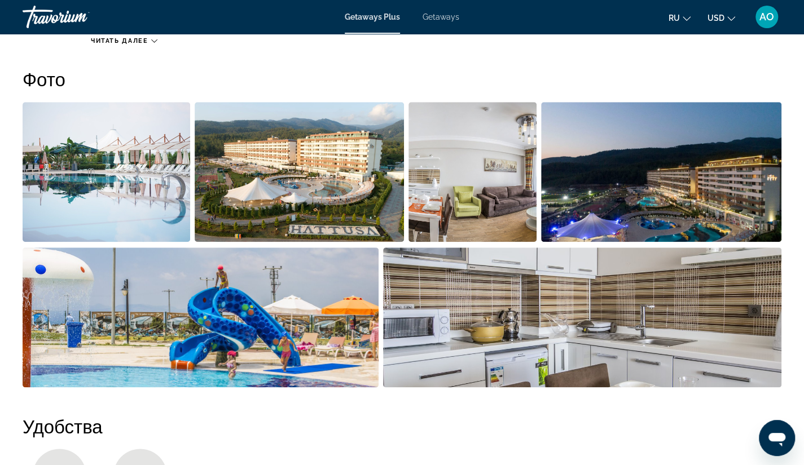
scroll to position [512, 0]
click at [465, 234] on img "Open full-screen image slider" at bounding box center [472, 172] width 128 height 140
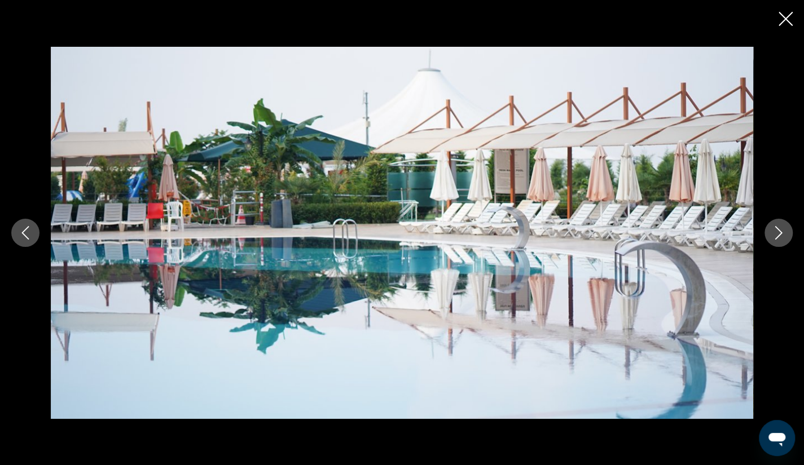
click at [780, 234] on icon "Next image" at bounding box center [778, 233] width 7 height 14
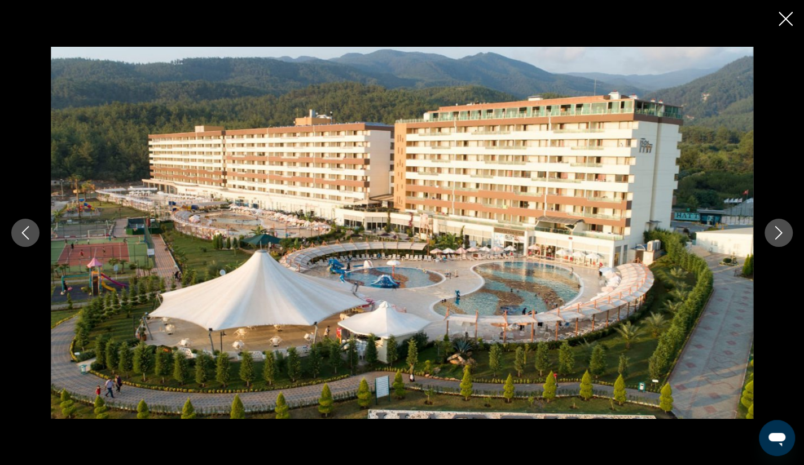
click at [780, 234] on icon "Next image" at bounding box center [778, 233] width 7 height 14
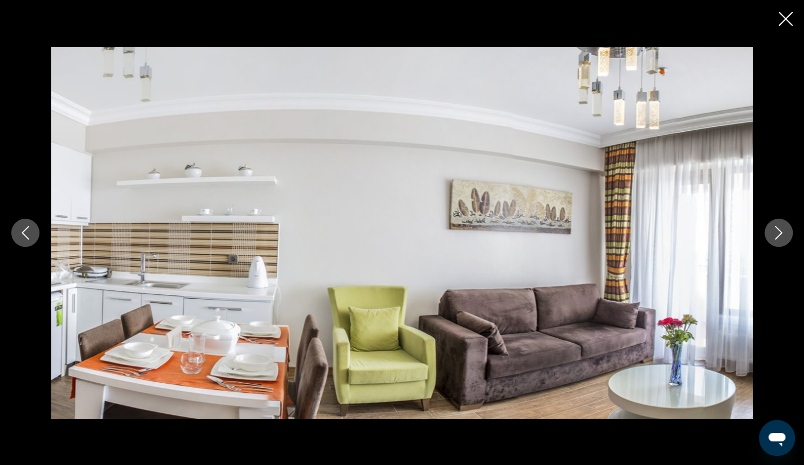
click at [780, 234] on icon "Next image" at bounding box center [778, 233] width 7 height 14
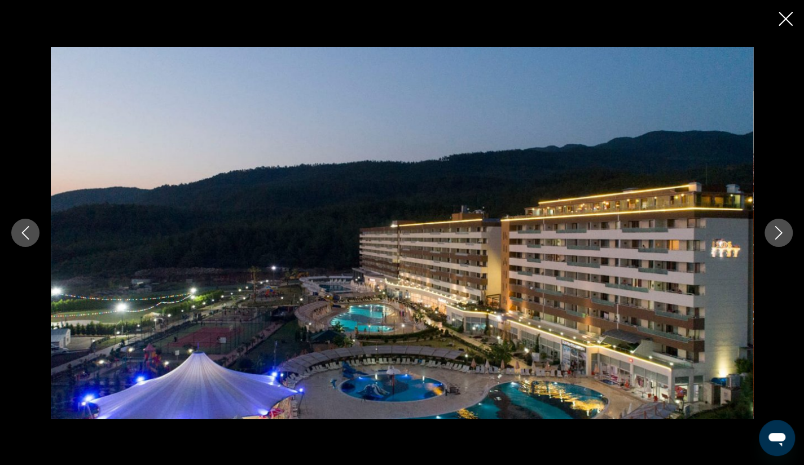
click at [780, 234] on icon "Next image" at bounding box center [778, 233] width 7 height 14
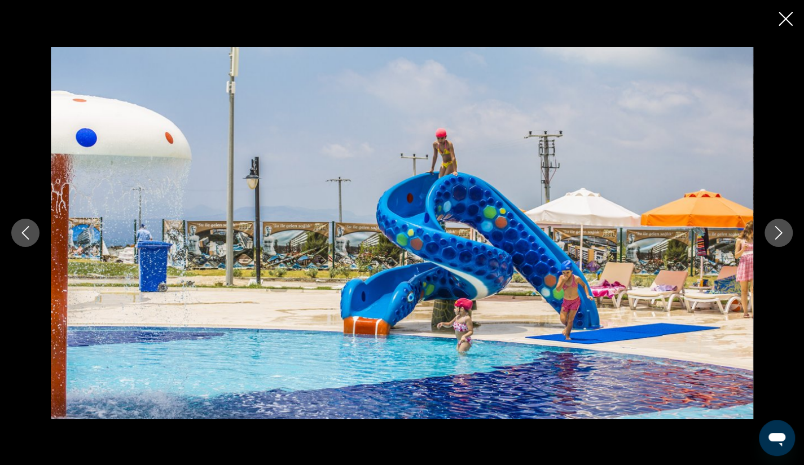
click at [786, 19] on icon "Close slideshow" at bounding box center [785, 19] width 14 height 14
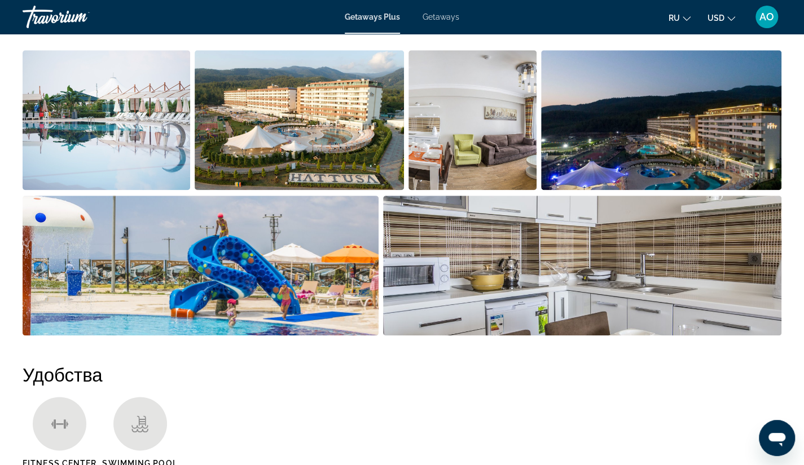
scroll to position [560, 0]
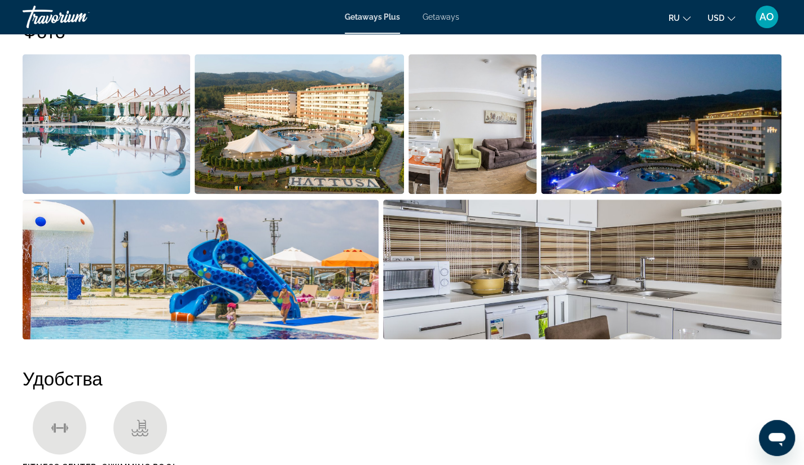
click at [531, 112] on img "Open full-screen image slider" at bounding box center [472, 124] width 128 height 140
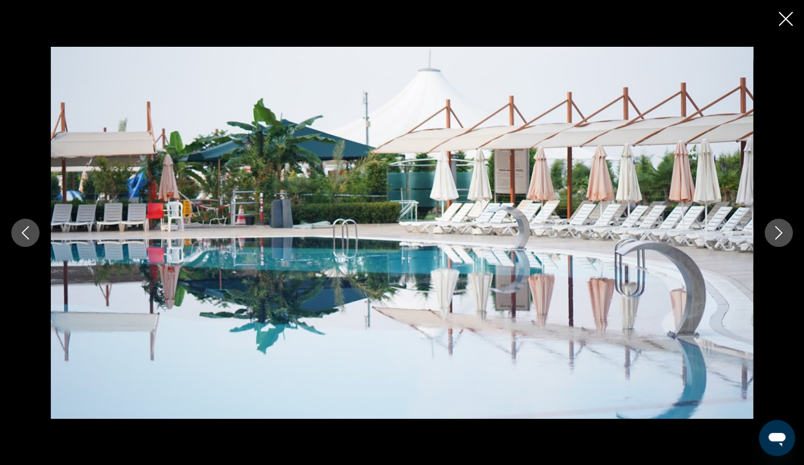
scroll to position [475, 0]
click at [783, 236] on icon "Next image" at bounding box center [779, 233] width 14 height 14
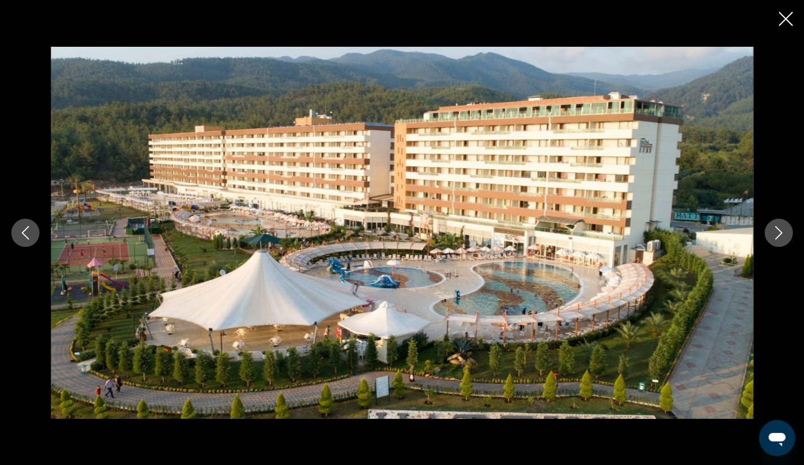
click at [780, 231] on icon "Next image" at bounding box center [778, 233] width 7 height 14
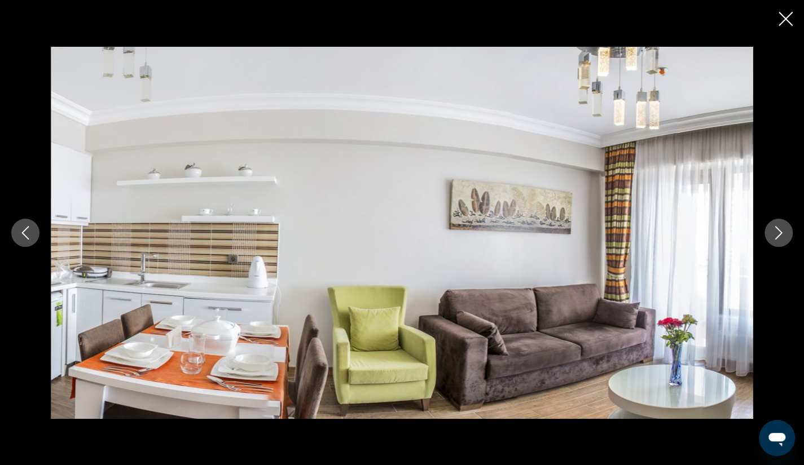
click at [780, 231] on icon "Next image" at bounding box center [778, 233] width 7 height 14
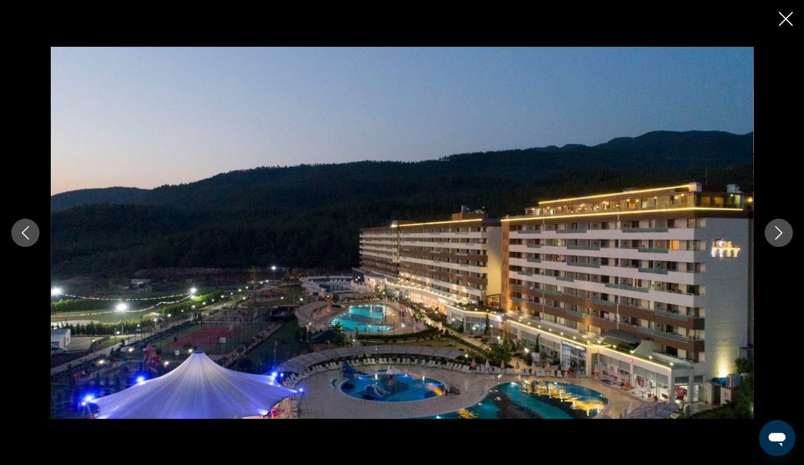
click at [780, 231] on icon "Next image" at bounding box center [778, 233] width 7 height 14
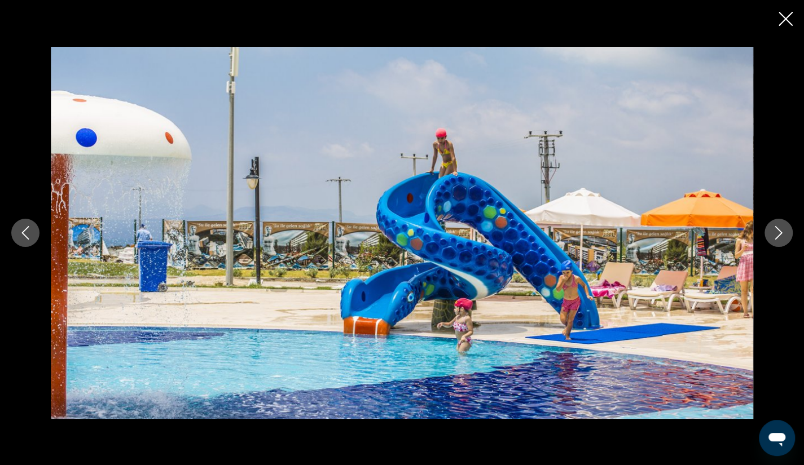
click at [780, 231] on icon "Next image" at bounding box center [778, 233] width 7 height 14
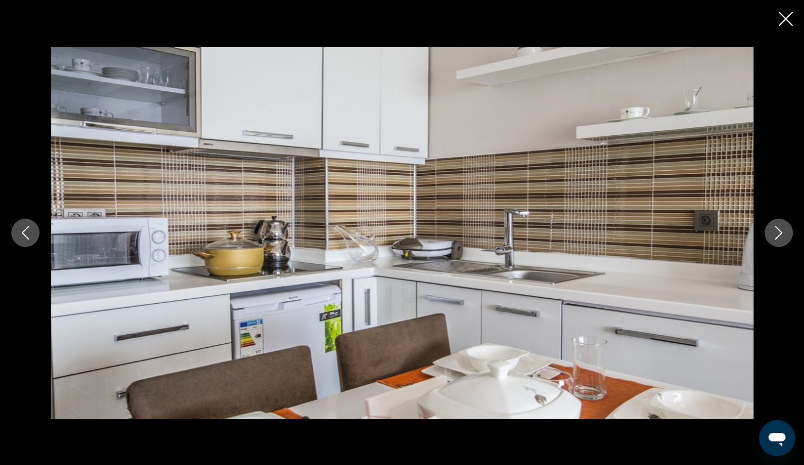
click at [780, 231] on icon "Next image" at bounding box center [778, 233] width 7 height 14
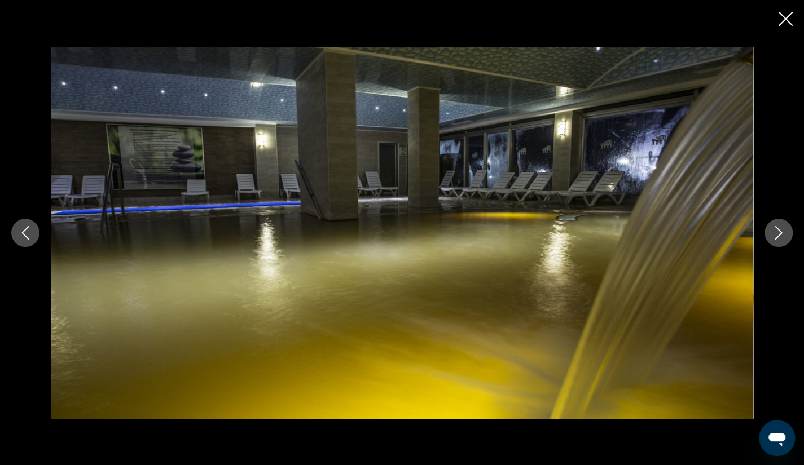
click at [782, 230] on icon "Next image" at bounding box center [779, 233] width 14 height 14
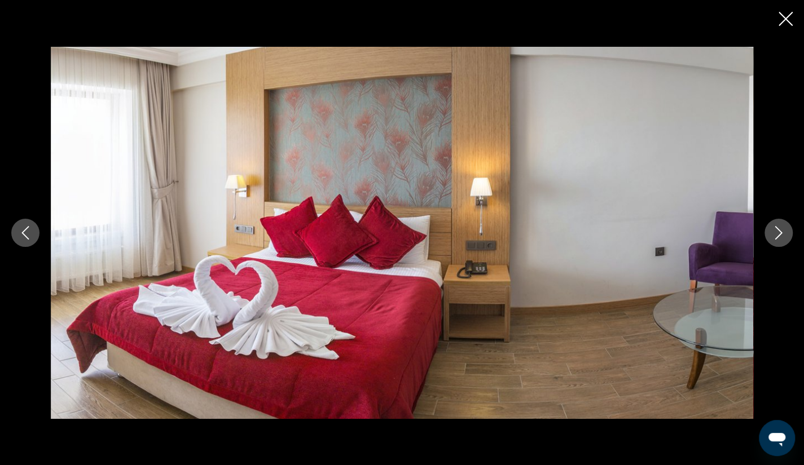
click at [782, 230] on icon "Next image" at bounding box center [779, 233] width 14 height 14
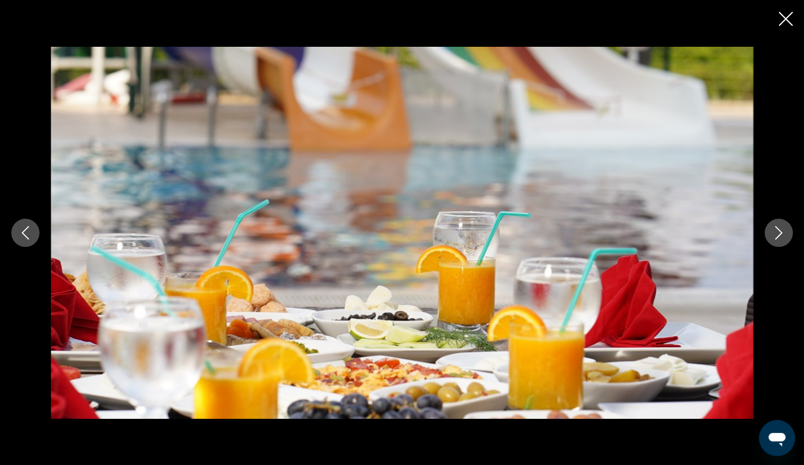
click at [784, 22] on icon "Close slideshow" at bounding box center [785, 19] width 14 height 14
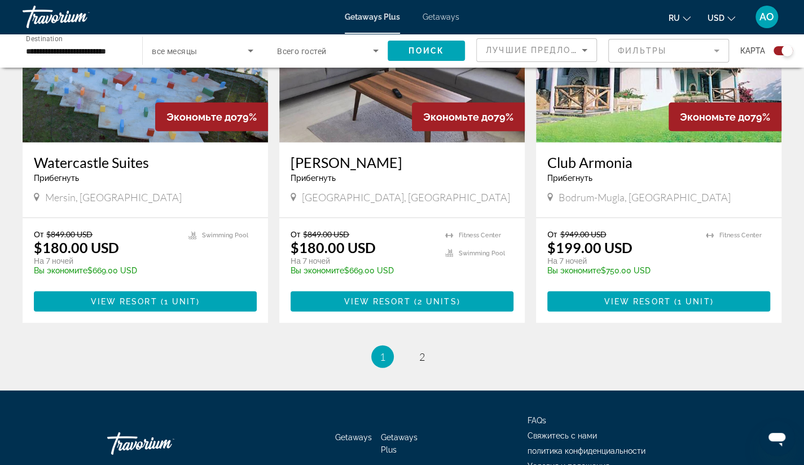
scroll to position [1663, 0]
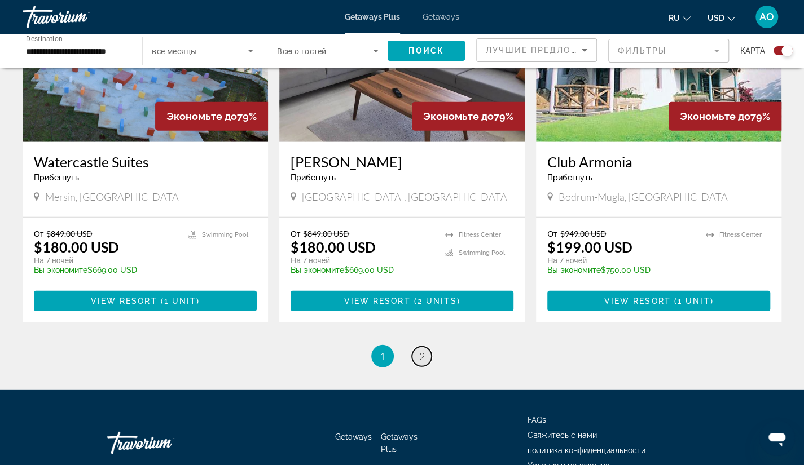
click at [420, 350] on span "2" at bounding box center [422, 356] width 6 height 12
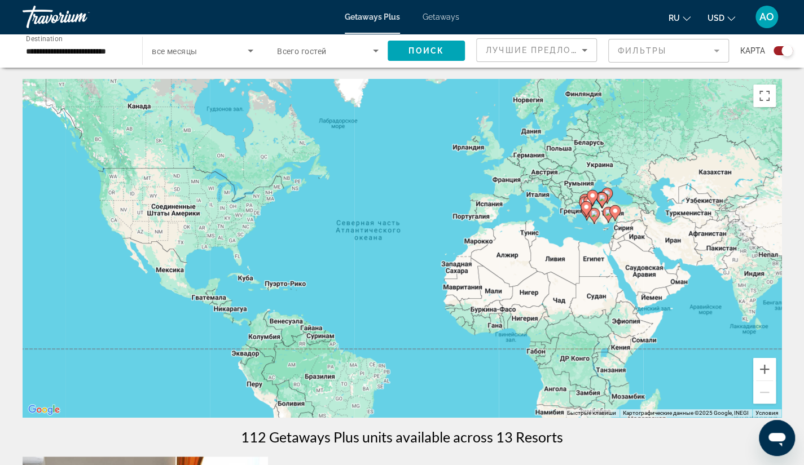
scroll to position [1, 0]
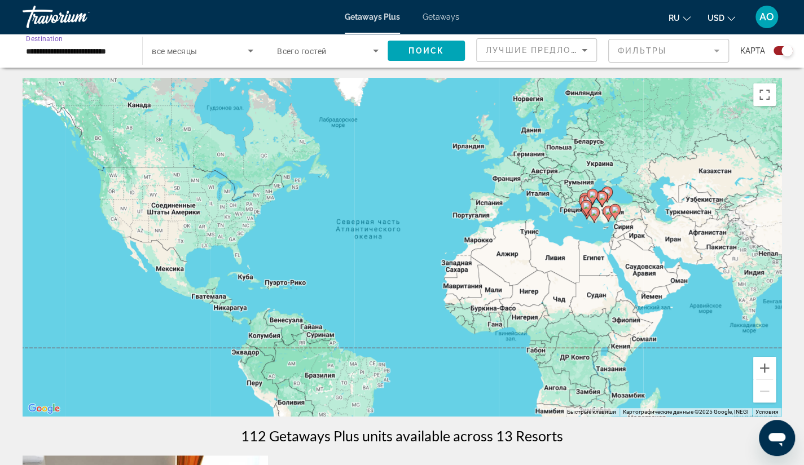
click at [56, 47] on input "**********" at bounding box center [77, 52] width 102 height 14
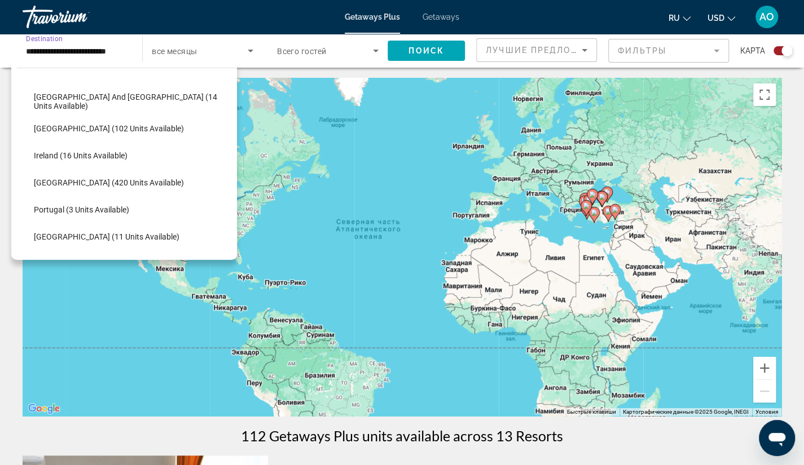
scroll to position [349, 0]
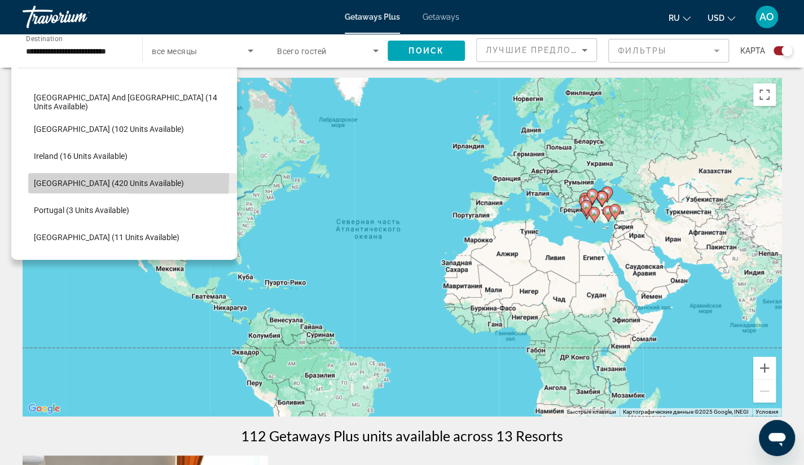
click at [36, 179] on span "Italy (420 units available)" at bounding box center [109, 183] width 150 height 9
type input "**********"
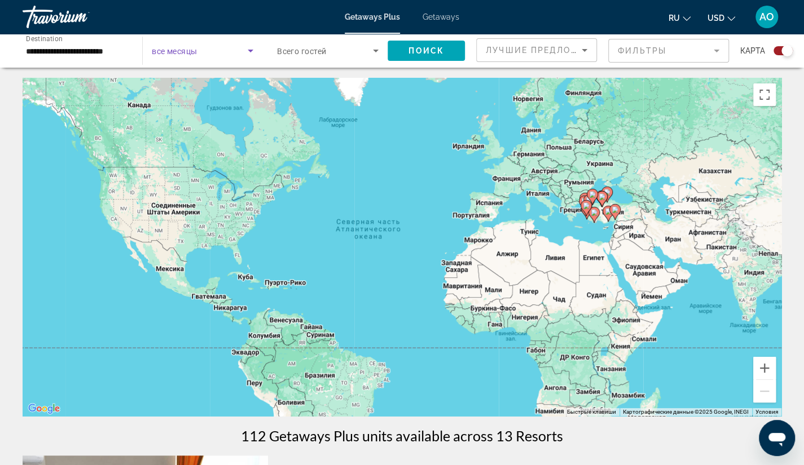
click at [251, 51] on icon "Search widget" at bounding box center [251, 51] width 6 height 3
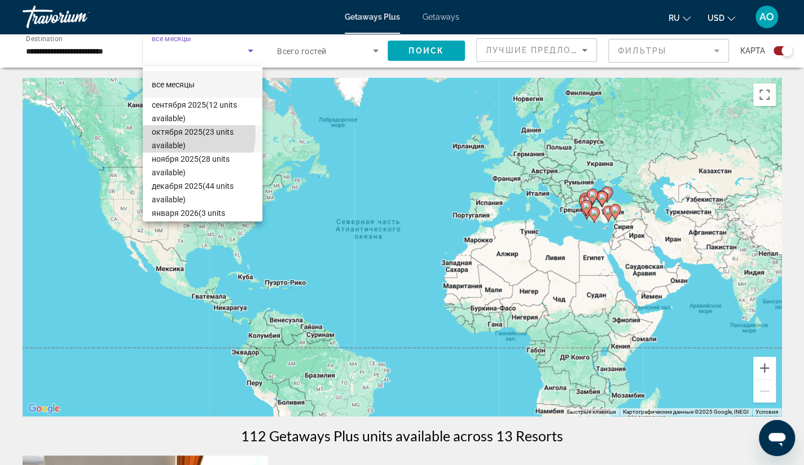
click at [177, 134] on span "октября 2025 (23 units available)" at bounding box center [203, 138] width 102 height 27
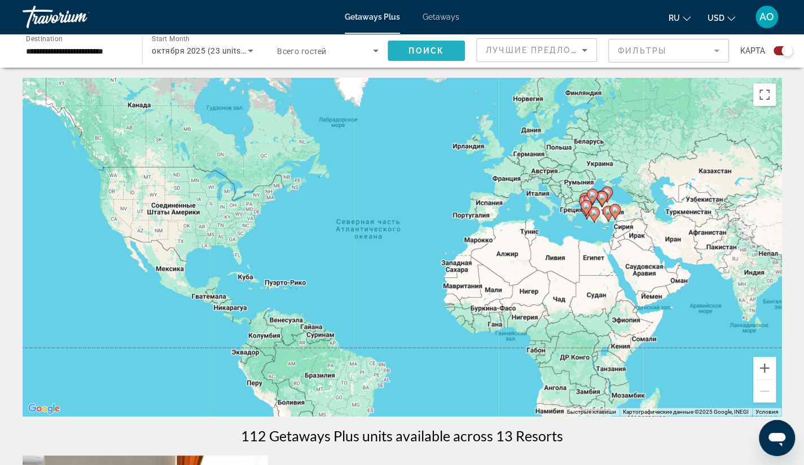
click at [419, 51] on span "Поиск" at bounding box center [426, 50] width 36 height 9
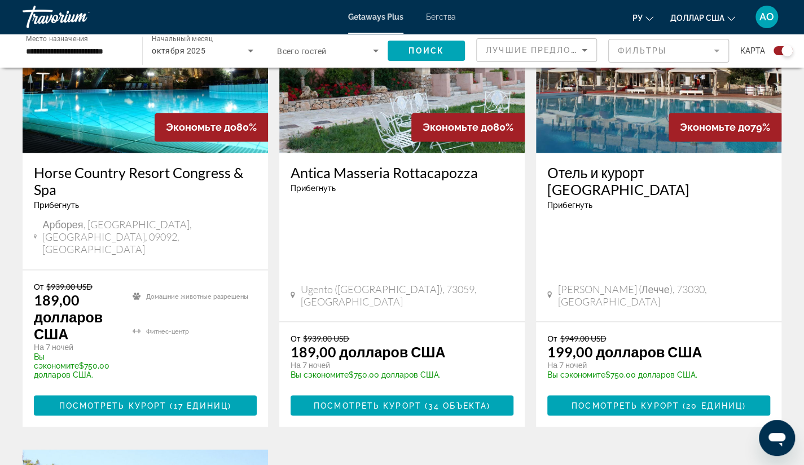
scroll to position [925, 0]
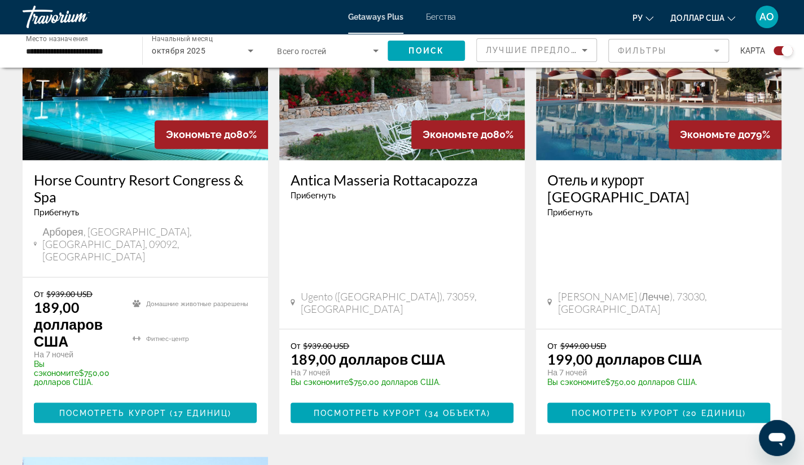
click at [147, 408] on font "Посмотреть курорт" at bounding box center [113, 412] width 108 height 9
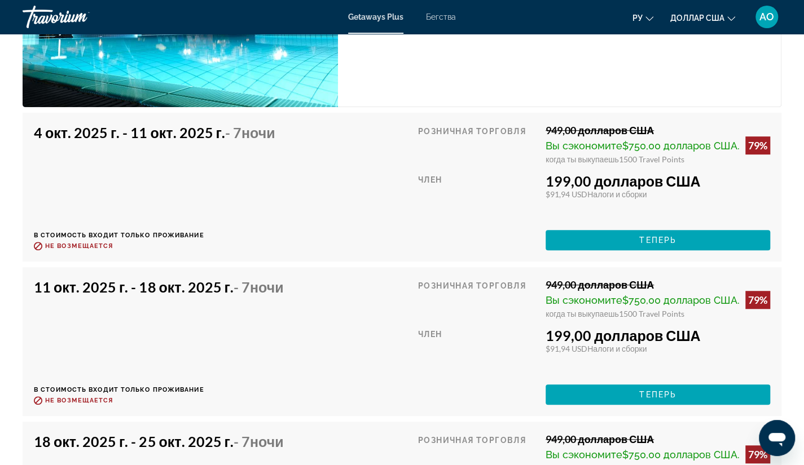
scroll to position [2710, 0]
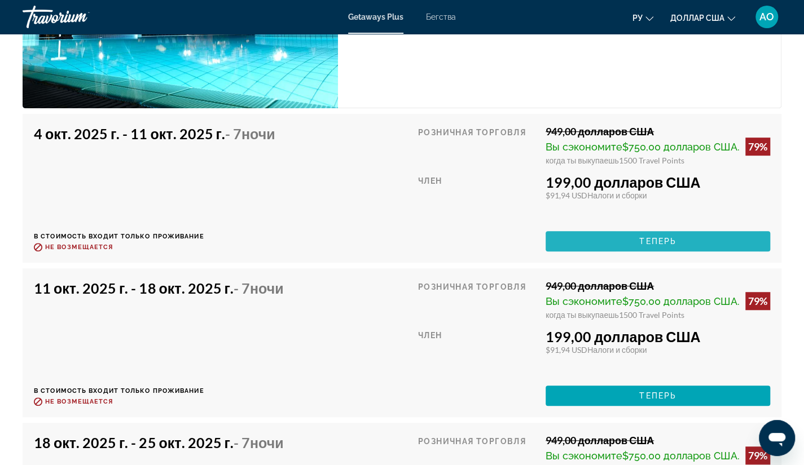
click at [620, 255] on span "Основное содержание" at bounding box center [657, 241] width 224 height 27
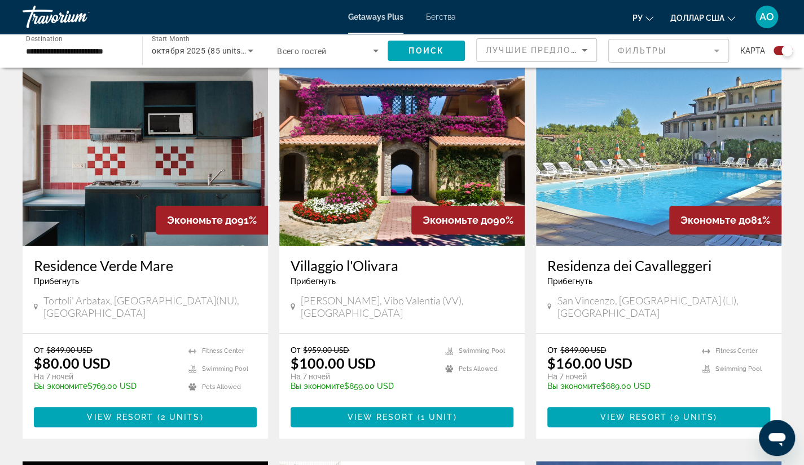
scroll to position [393, 0]
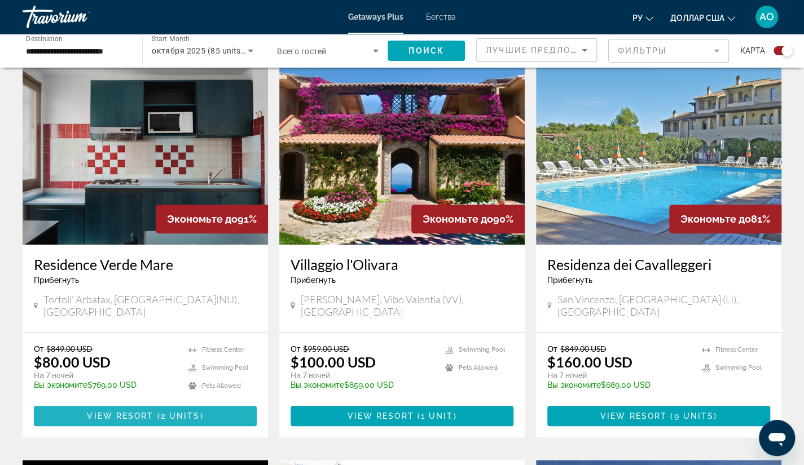
click at [139, 403] on span "Основное содержание" at bounding box center [145, 416] width 223 height 27
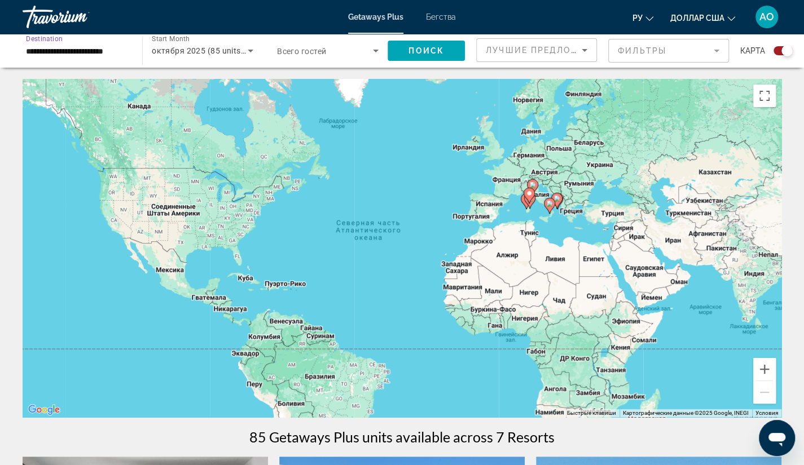
click at [44, 52] on input "**********" at bounding box center [77, 52] width 102 height 14
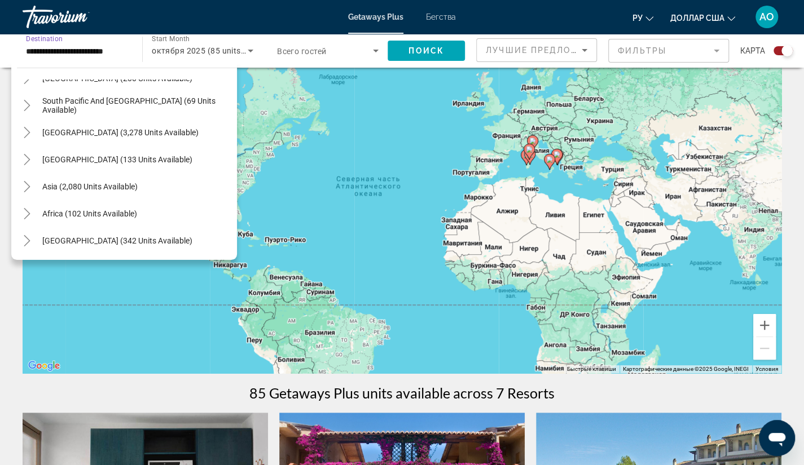
scroll to position [45, 0]
click at [29, 186] on icon "Toggle Asia (2,080 units available)" at bounding box center [27, 186] width 6 height 11
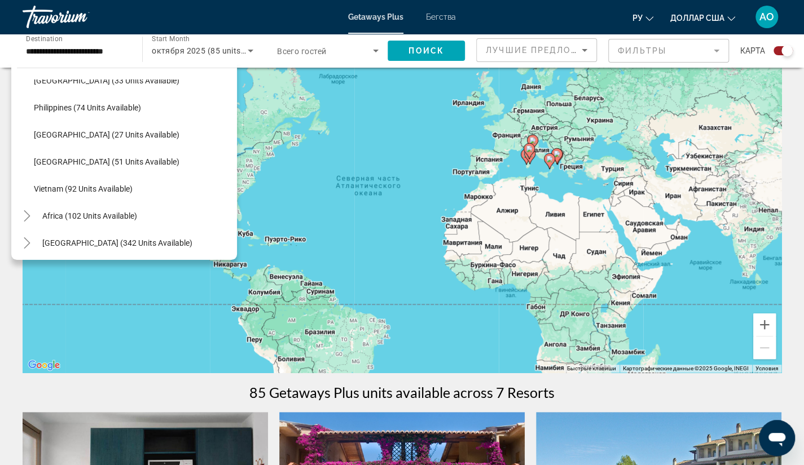
scroll to position [1049, 0]
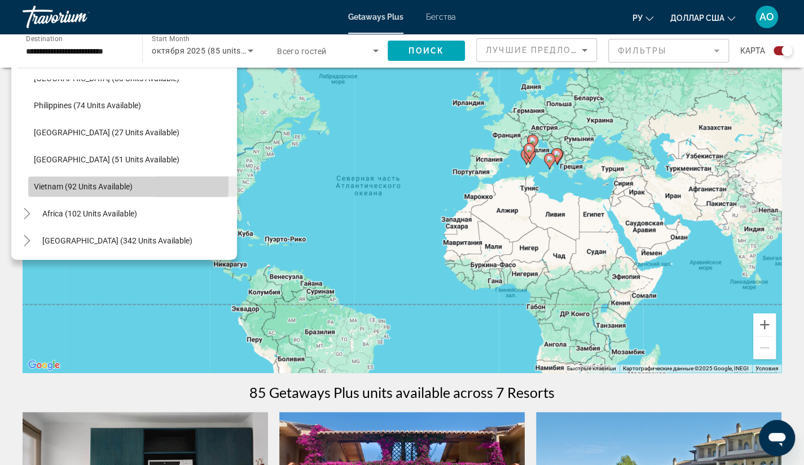
click at [49, 184] on span "Vietnam (92 units available)" at bounding box center [83, 186] width 99 height 9
type input "**********"
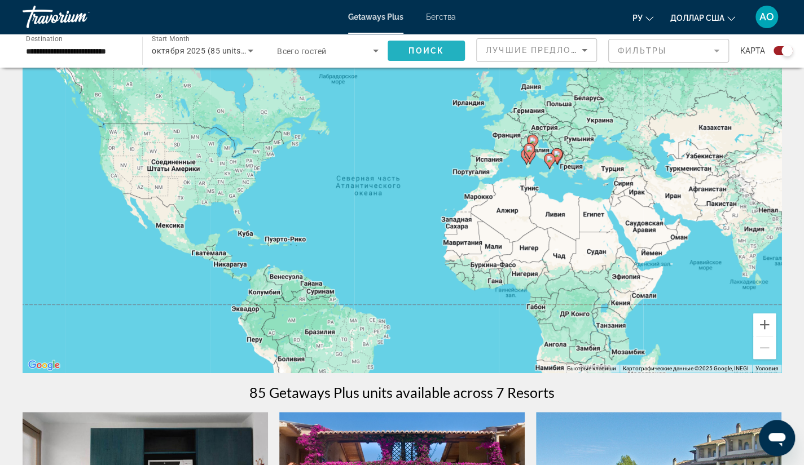
click at [416, 49] on span "Поиск" at bounding box center [426, 50] width 36 height 9
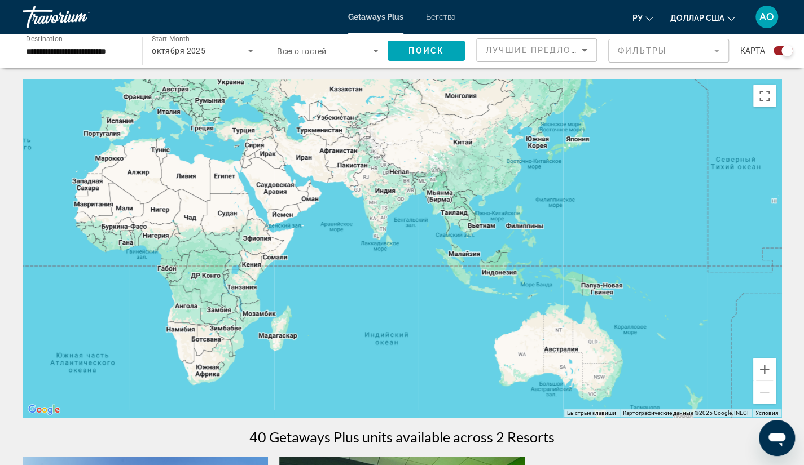
drag, startPoint x: 447, startPoint y: 248, endPoint x: 73, endPoint y: 165, distance: 382.9
click at [73, 165] on div "Основное содержание" at bounding box center [402, 248] width 759 height 338
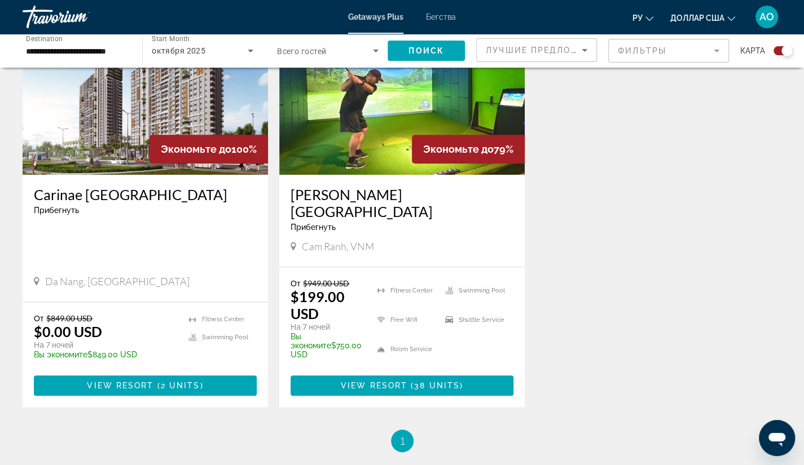
scroll to position [492, 0]
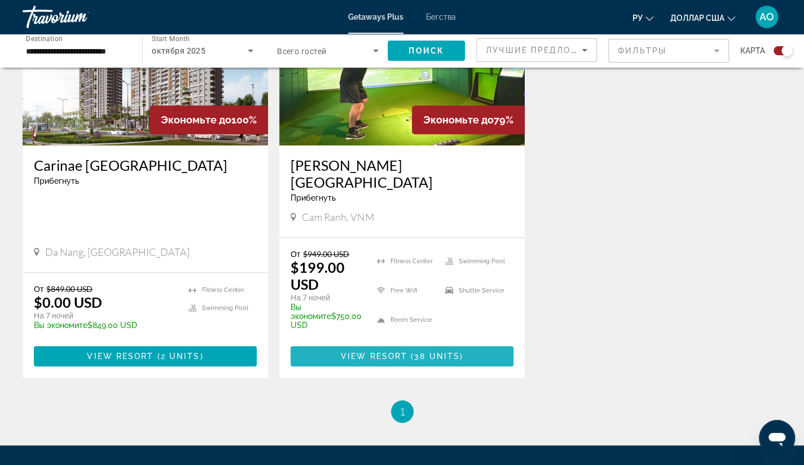
click at [367, 352] on span "View Resort" at bounding box center [374, 356] width 67 height 9
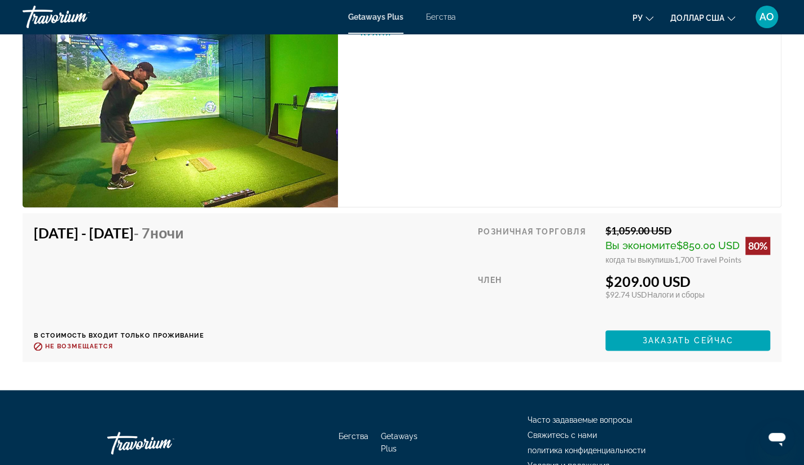
scroll to position [2970, 0]
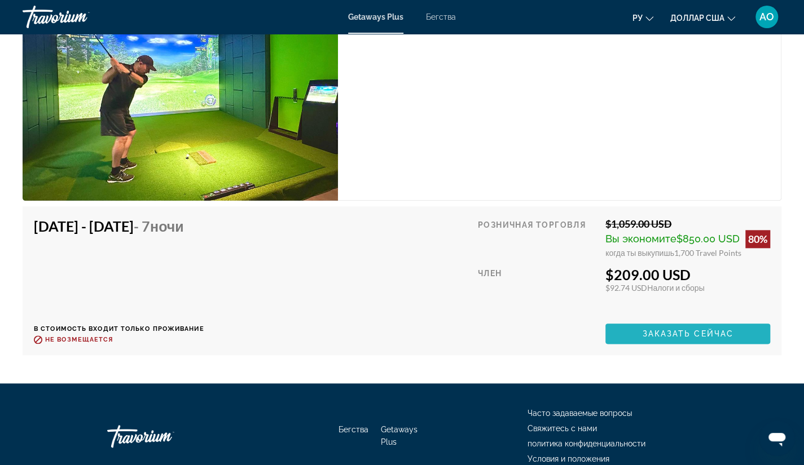
click at [677, 329] on span "Заказать сейчас" at bounding box center [687, 333] width 91 height 9
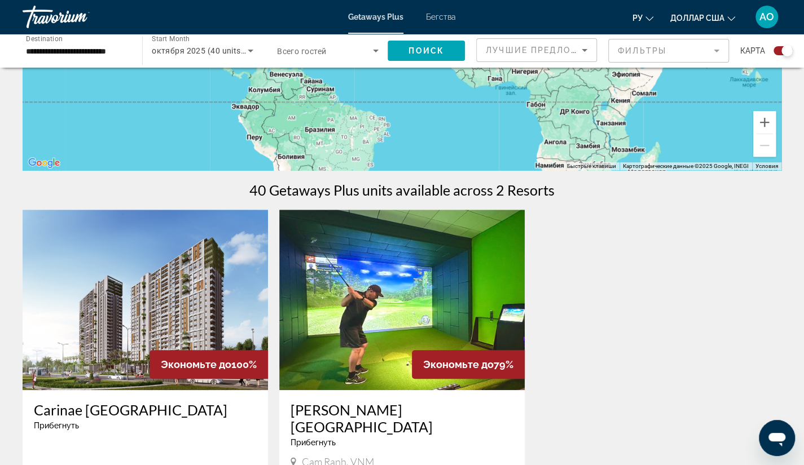
scroll to position [251, 0]
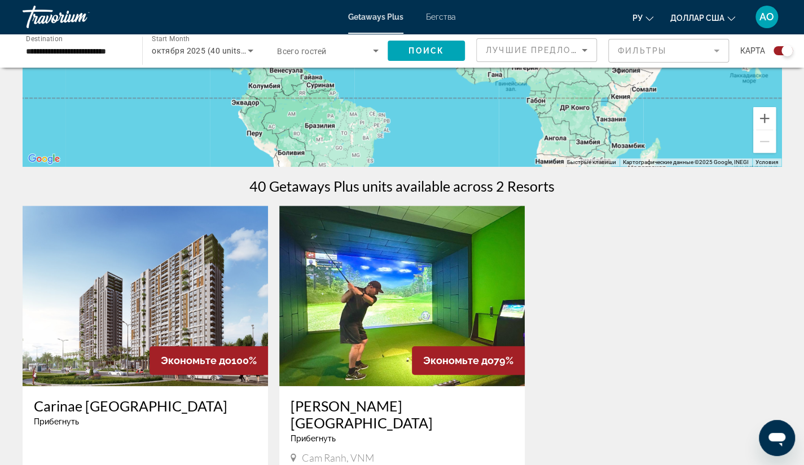
click at [369, 290] on img "Основное содержание" at bounding box center [401, 296] width 245 height 180
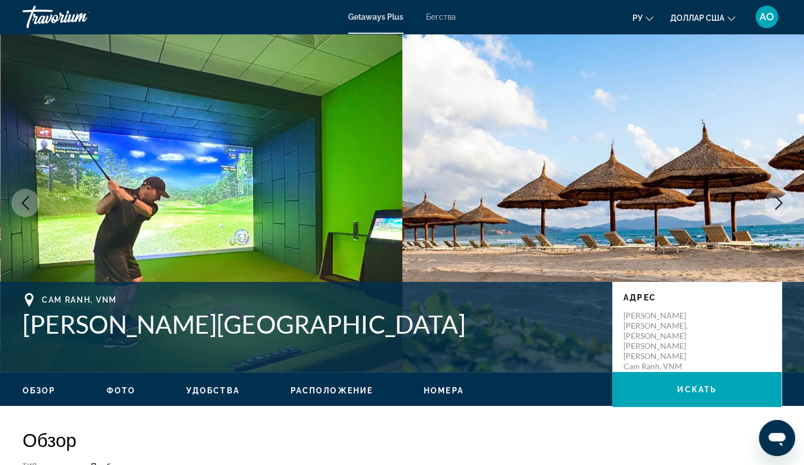
click at [777, 204] on icon "Next image" at bounding box center [779, 203] width 14 height 14
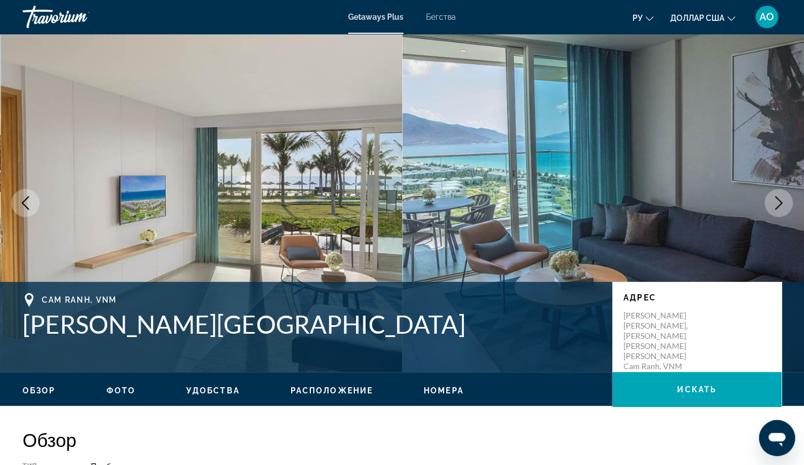
click at [366, 211] on img "Основное содержание" at bounding box center [202, 203] width 402 height 338
click at [118, 392] on span "Фото" at bounding box center [121, 390] width 29 height 9
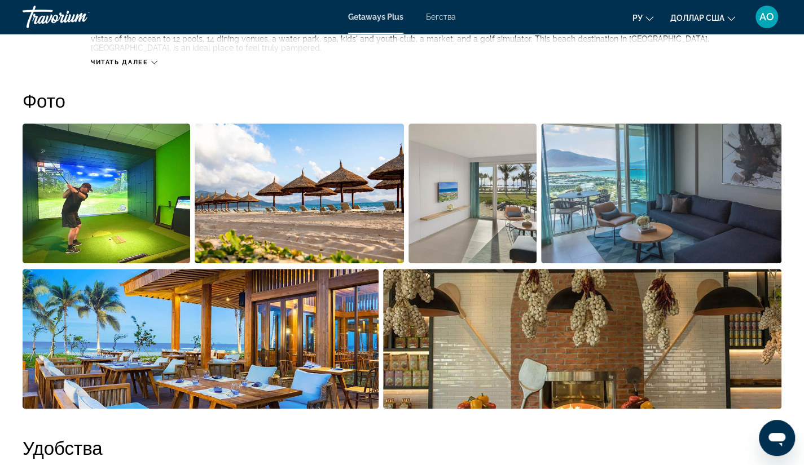
scroll to position [512, 0]
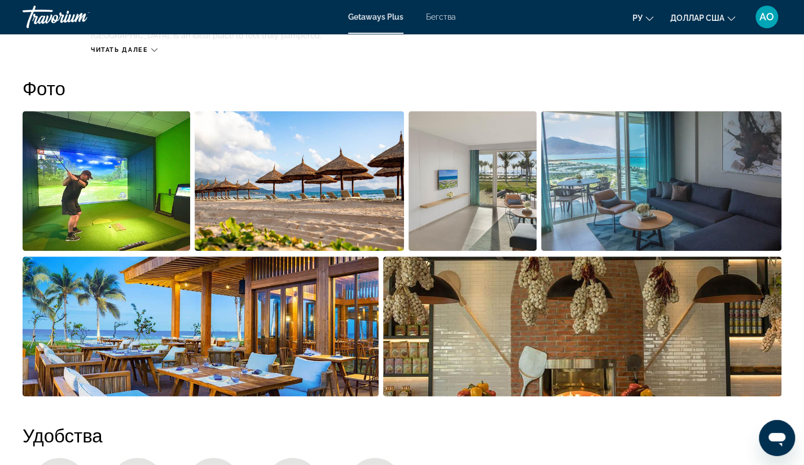
click at [118, 194] on img "Open full-screen image slider" at bounding box center [107, 181] width 168 height 140
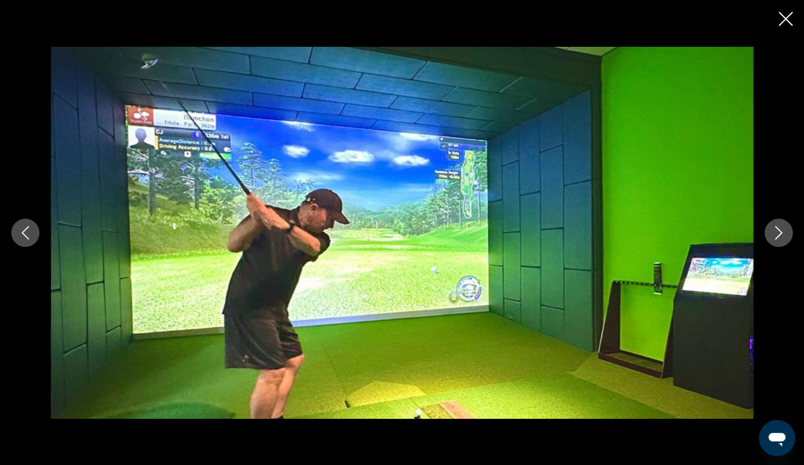
click at [774, 234] on icon "Next image" at bounding box center [779, 233] width 14 height 14
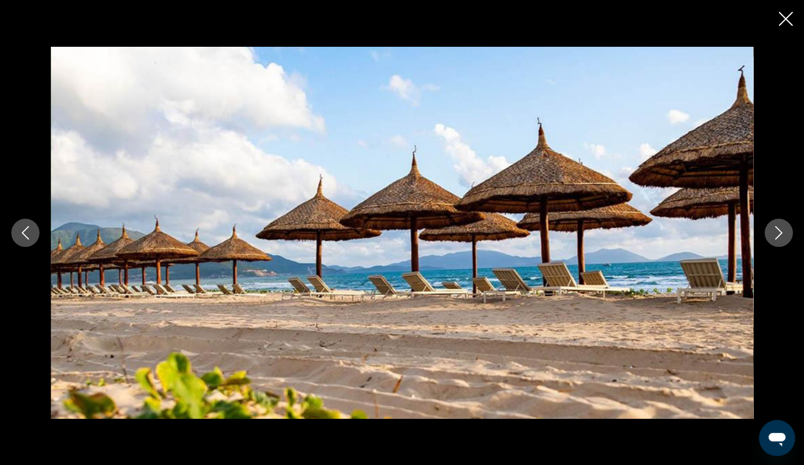
click at [774, 234] on icon "Next image" at bounding box center [779, 233] width 14 height 14
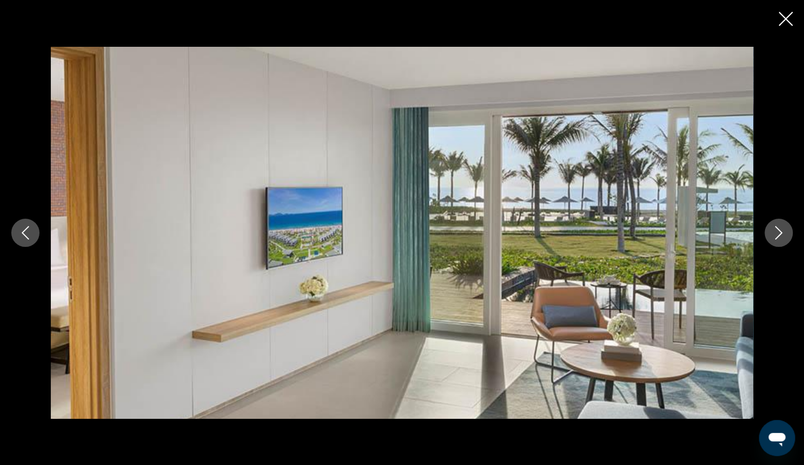
click at [774, 234] on icon "Next image" at bounding box center [779, 233] width 14 height 14
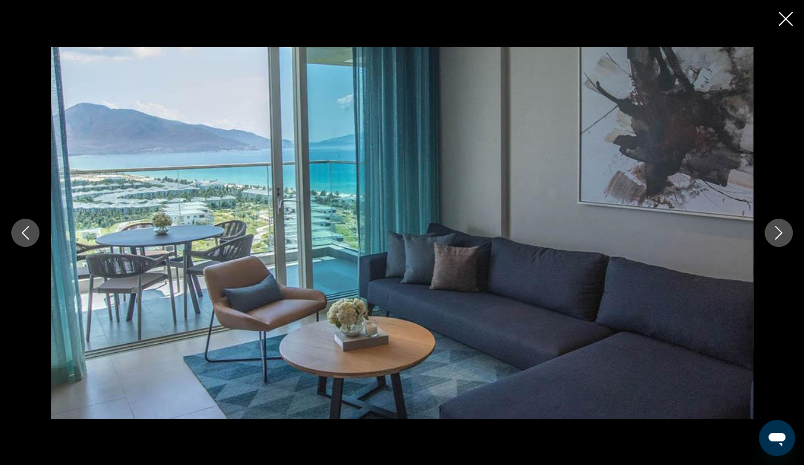
click at [774, 234] on icon "Next image" at bounding box center [779, 233] width 14 height 14
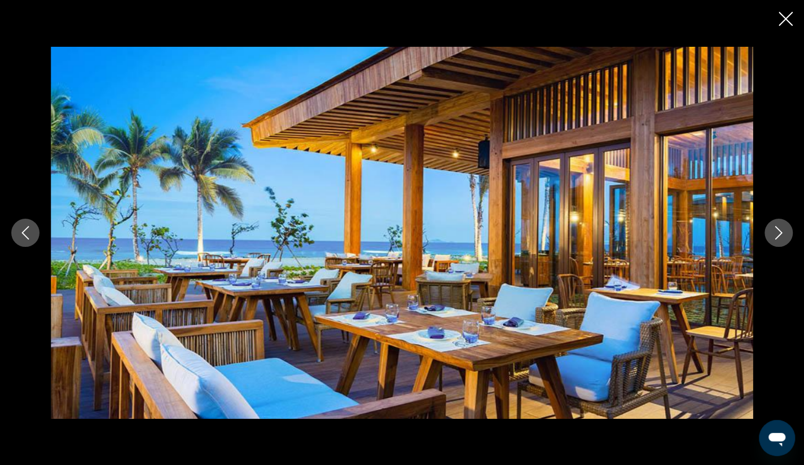
click at [774, 234] on icon "Next image" at bounding box center [779, 233] width 14 height 14
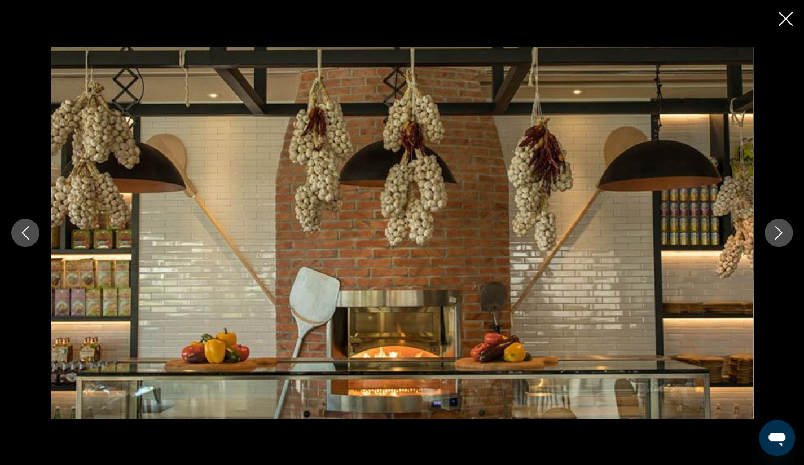
click at [774, 234] on icon "Next image" at bounding box center [779, 233] width 14 height 14
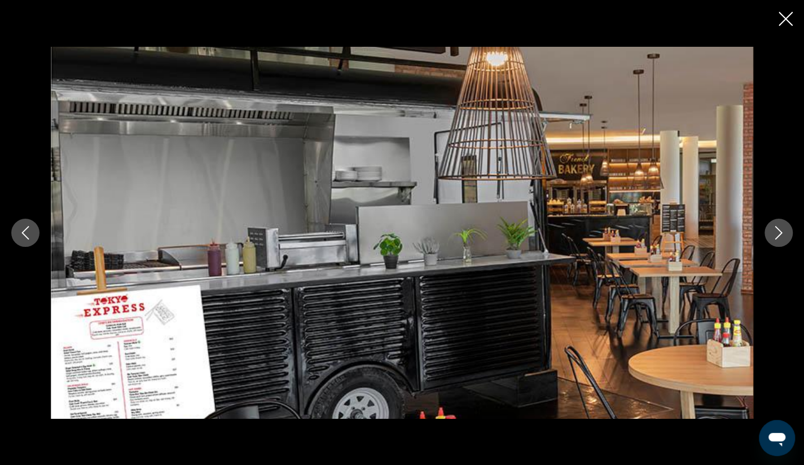
click at [774, 234] on icon "Next image" at bounding box center [779, 233] width 14 height 14
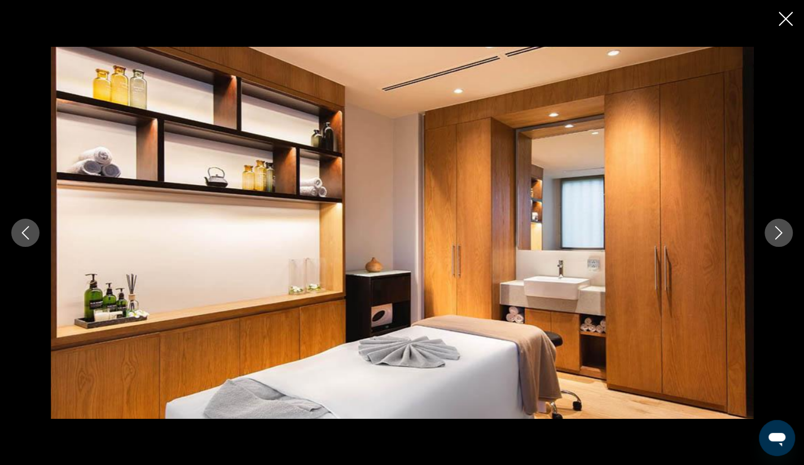
click at [774, 234] on icon "Next image" at bounding box center [779, 233] width 14 height 14
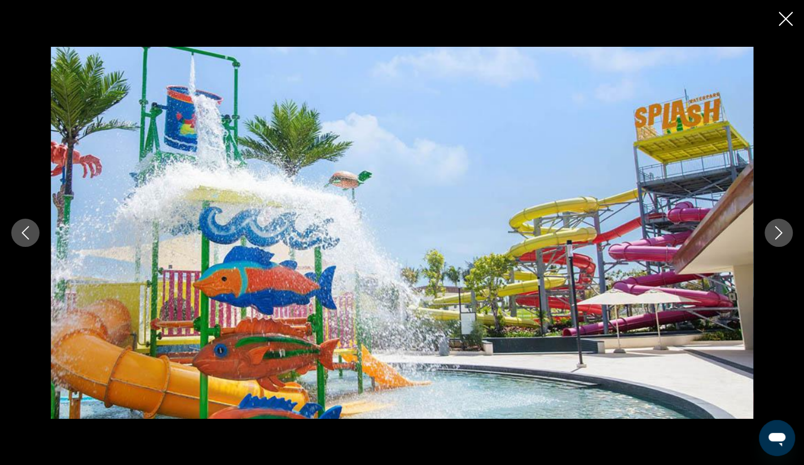
click at [774, 234] on icon "Next image" at bounding box center [779, 233] width 14 height 14
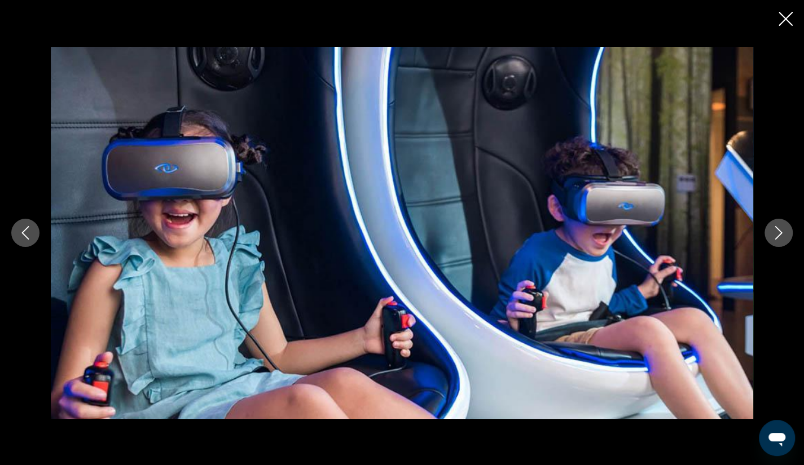
click at [774, 234] on icon "Next image" at bounding box center [779, 233] width 14 height 14
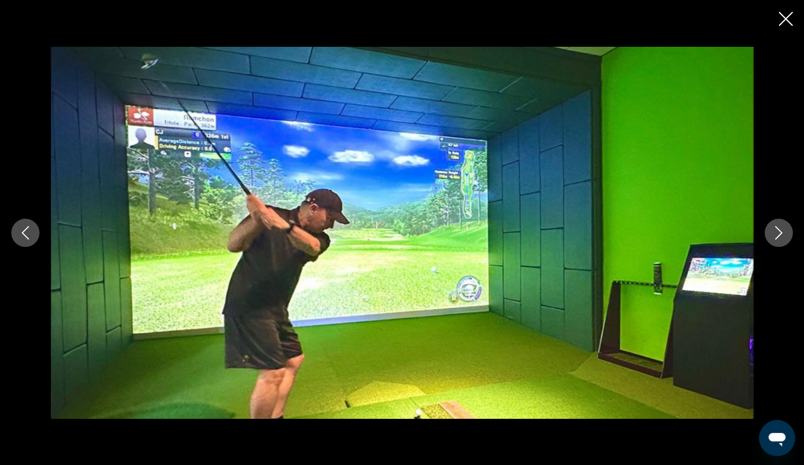
click at [788, 17] on icon "Close slideshow" at bounding box center [785, 19] width 14 height 14
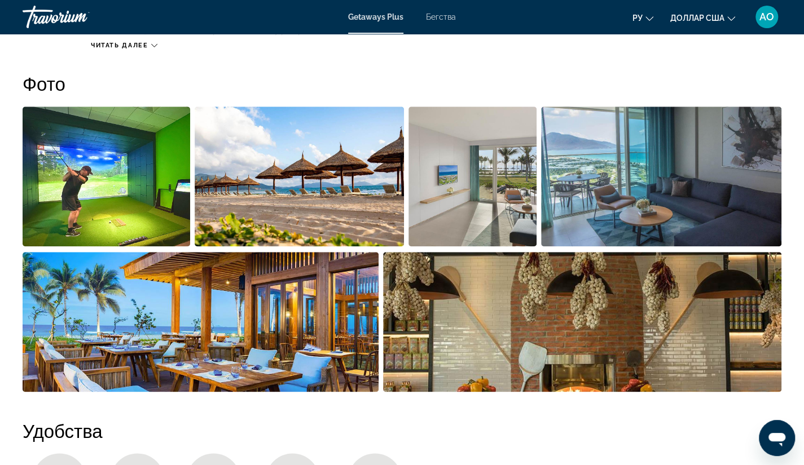
scroll to position [514, 0]
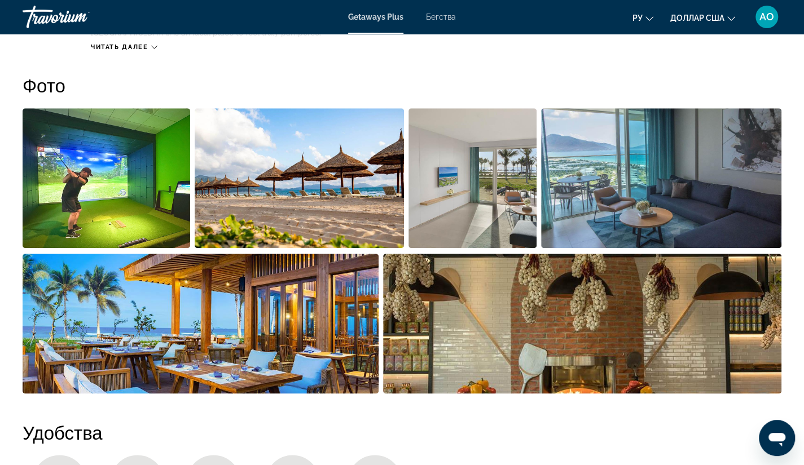
click at [575, 280] on img "Open full-screen image slider" at bounding box center [582, 324] width 398 height 140
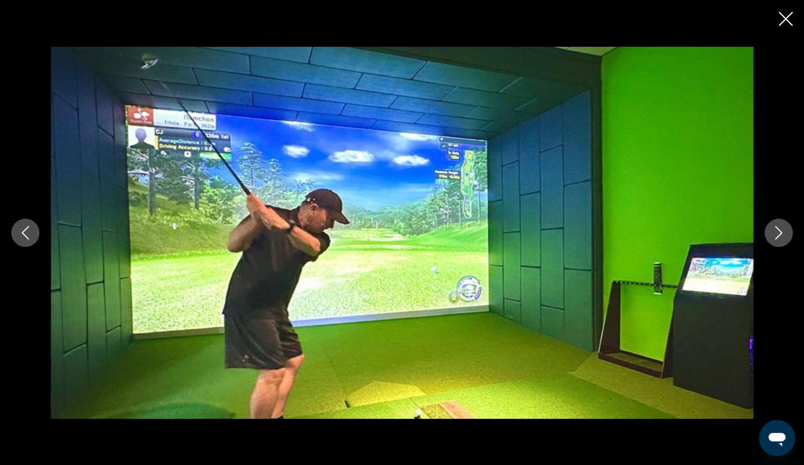
click at [776, 234] on icon "Next image" at bounding box center [779, 233] width 14 height 14
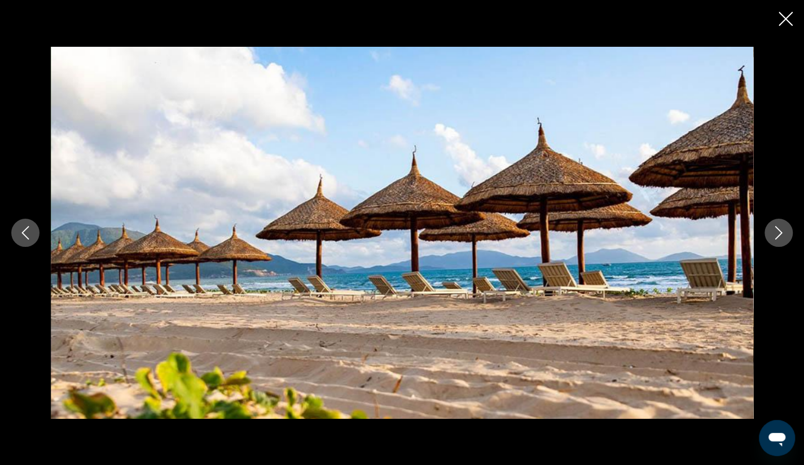
click at [776, 234] on icon "Next image" at bounding box center [779, 233] width 14 height 14
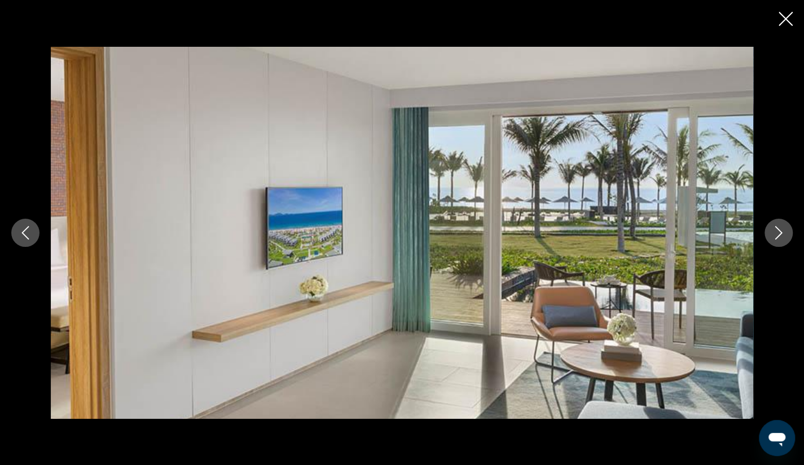
click at [776, 234] on icon "Next image" at bounding box center [779, 233] width 14 height 14
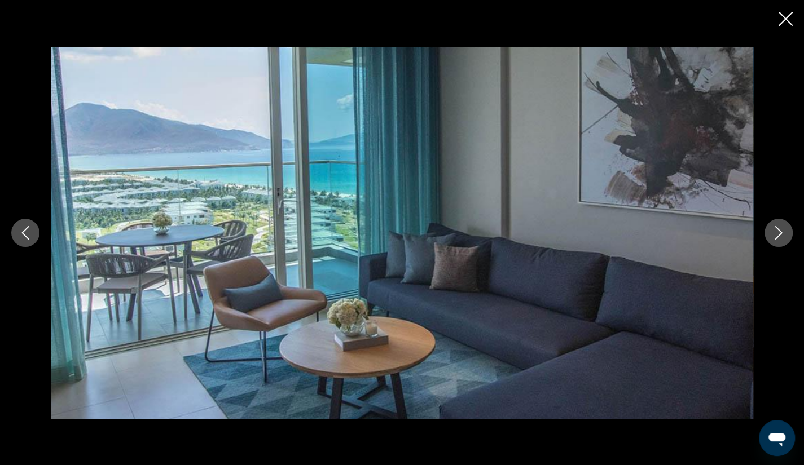
click at [776, 234] on icon "Next image" at bounding box center [779, 233] width 14 height 14
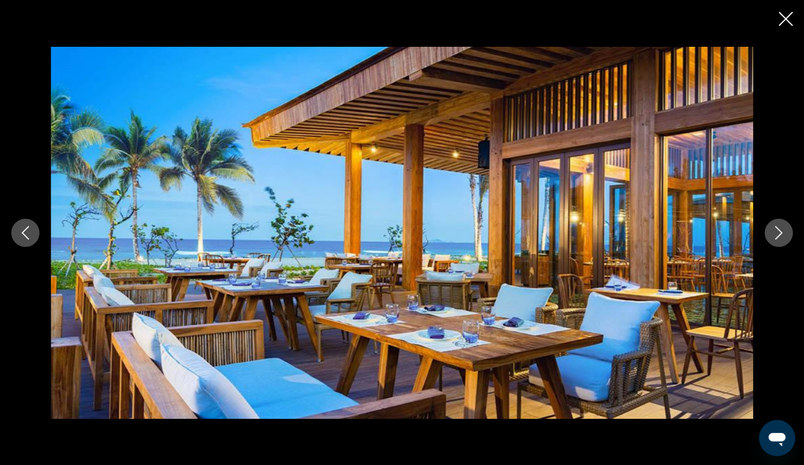
click at [776, 234] on icon "Next image" at bounding box center [779, 233] width 14 height 14
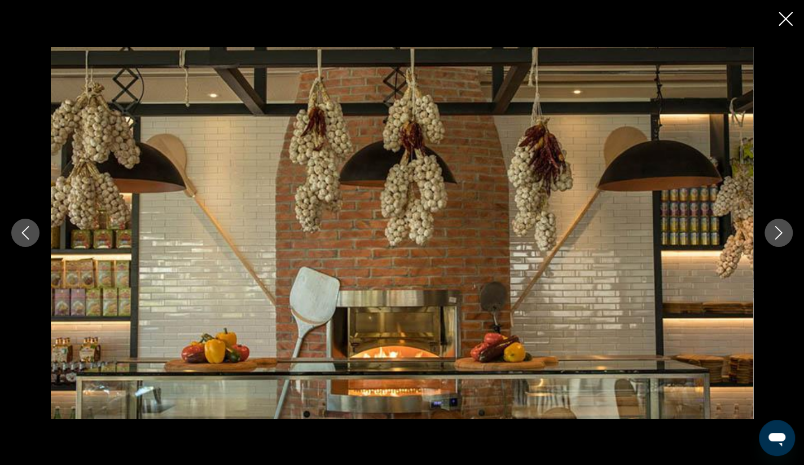
click at [776, 234] on icon "Next image" at bounding box center [779, 233] width 14 height 14
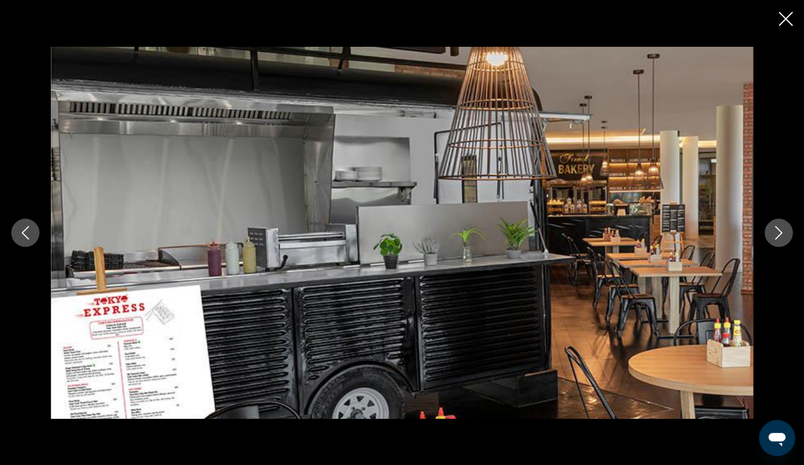
click at [776, 234] on icon "Next image" at bounding box center [779, 233] width 14 height 14
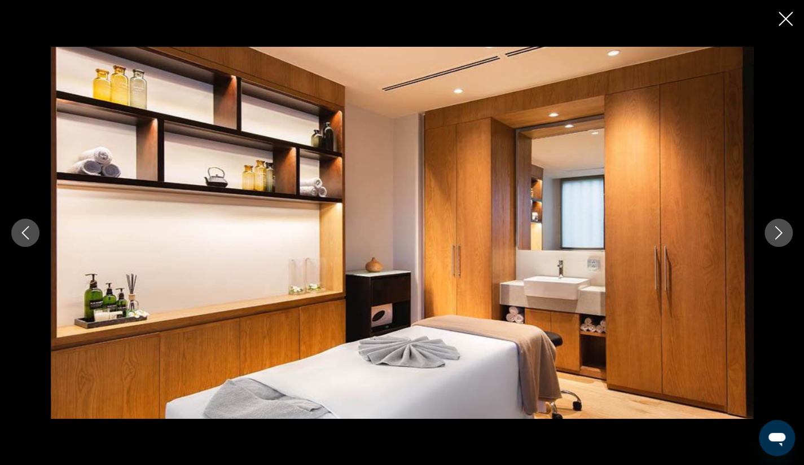
click at [776, 234] on icon "Next image" at bounding box center [779, 233] width 14 height 14
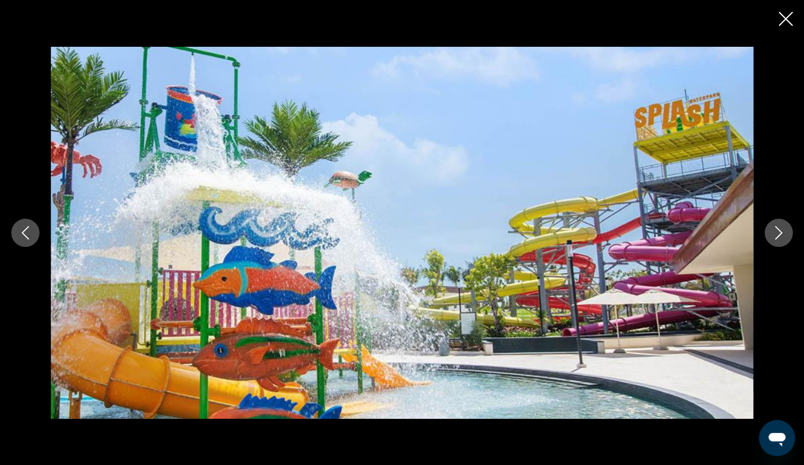
click at [776, 234] on icon "Next image" at bounding box center [779, 233] width 14 height 14
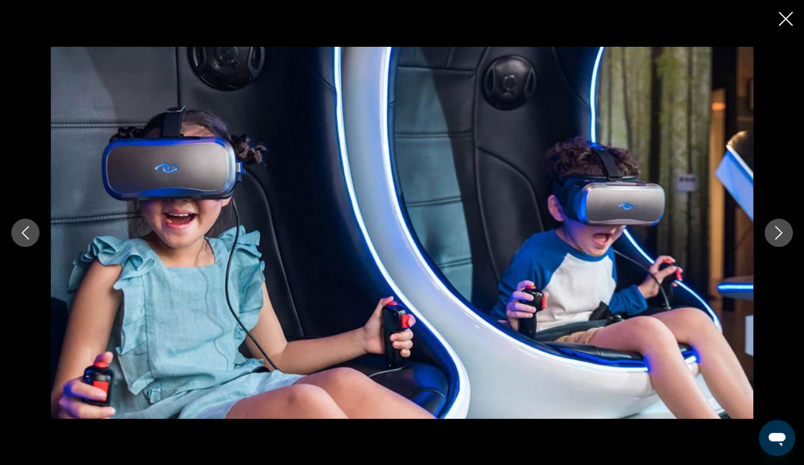
click at [776, 234] on icon "Next image" at bounding box center [779, 233] width 14 height 14
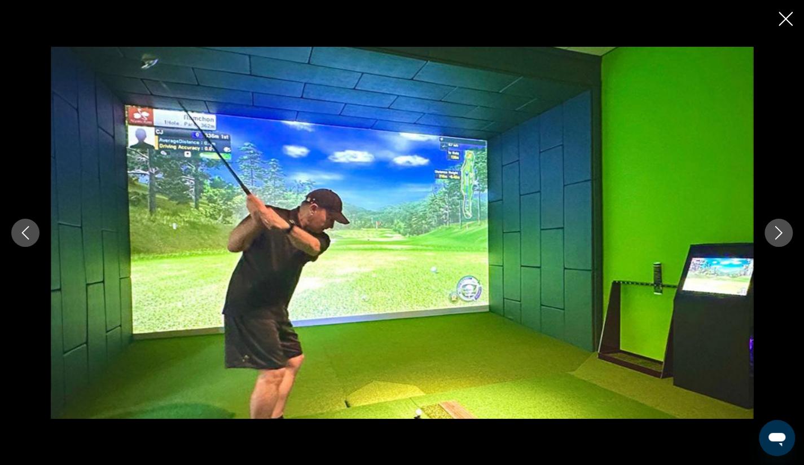
click at [784, 20] on icon "Close slideshow" at bounding box center [785, 19] width 14 height 14
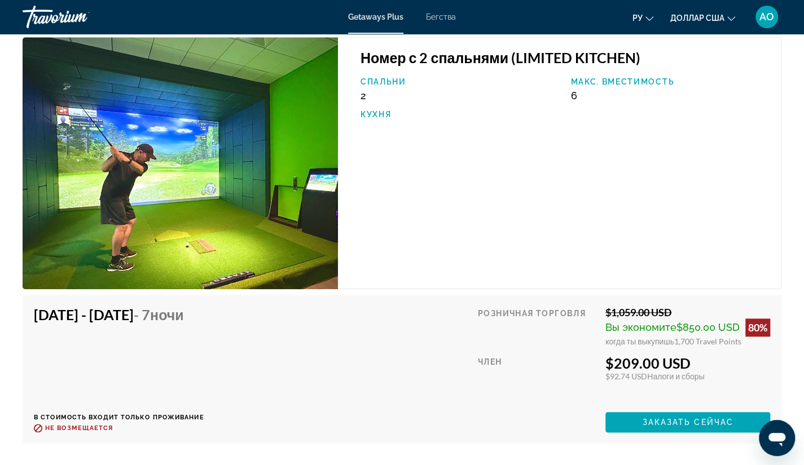
scroll to position [2882, 0]
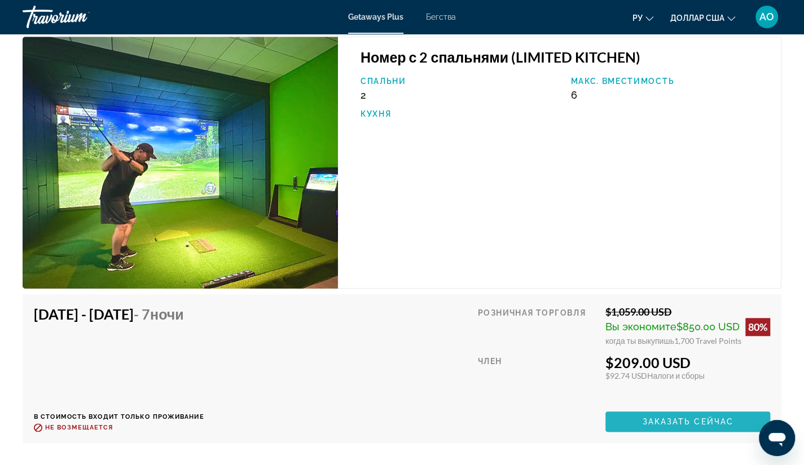
click at [657, 417] on span "Заказать сейчас" at bounding box center [687, 421] width 91 height 9
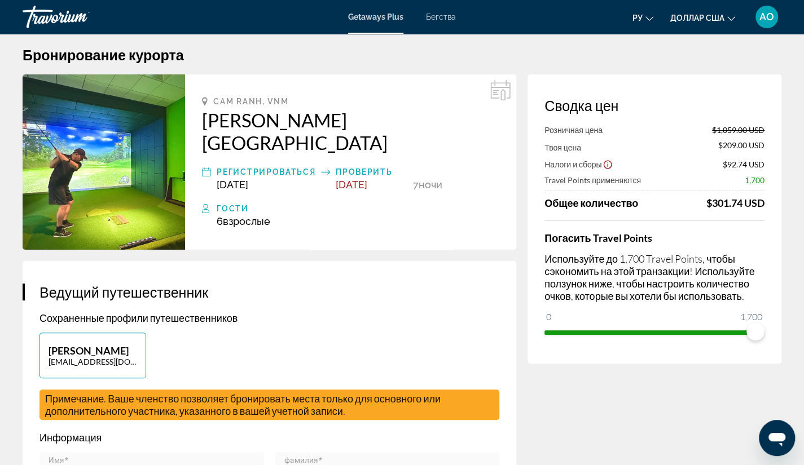
scroll to position [10, 0]
